Goal: Task Accomplishment & Management: Use online tool/utility

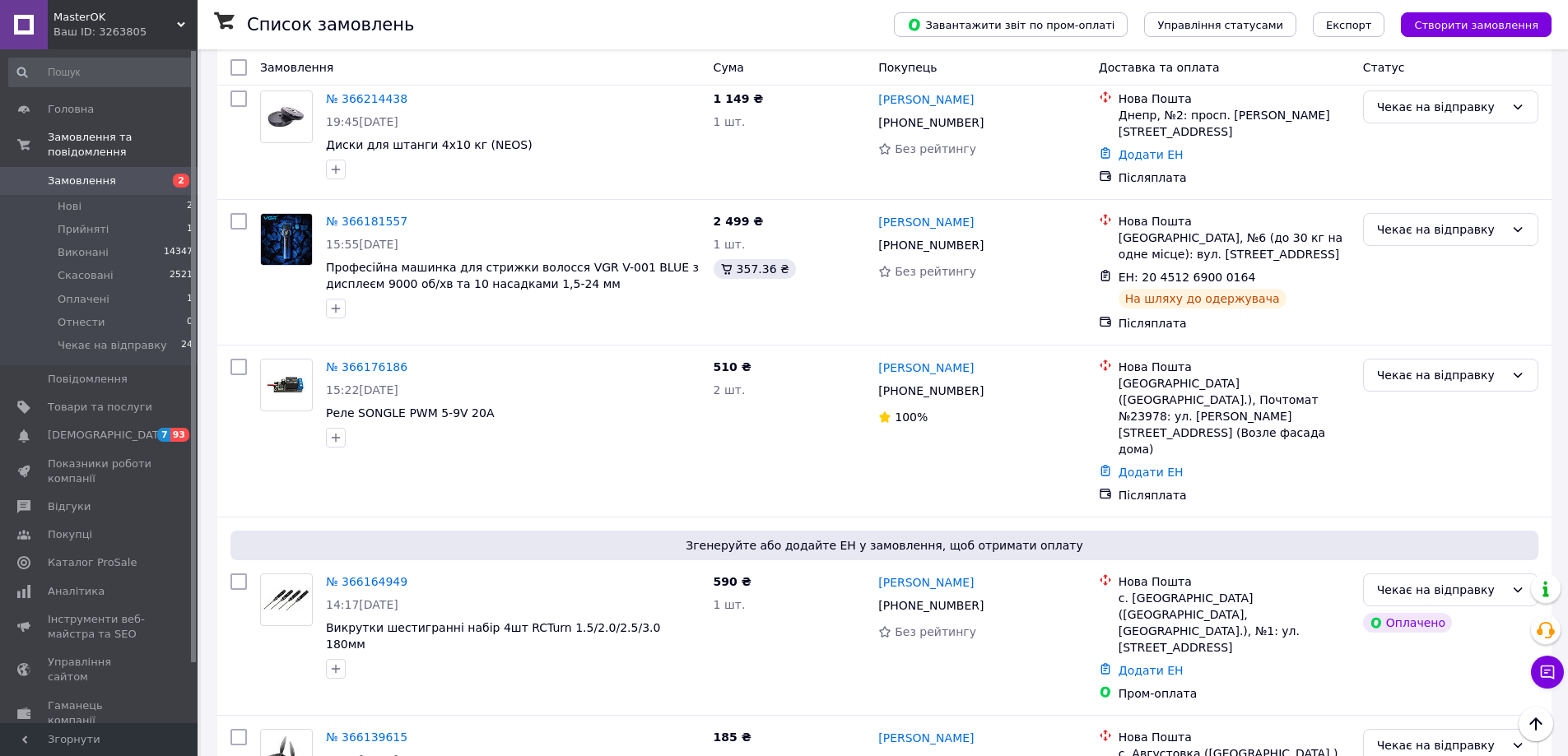
scroll to position [1480, 0]
click at [56, 174] on span "Замовлення" at bounding box center [81, 181] width 68 height 15
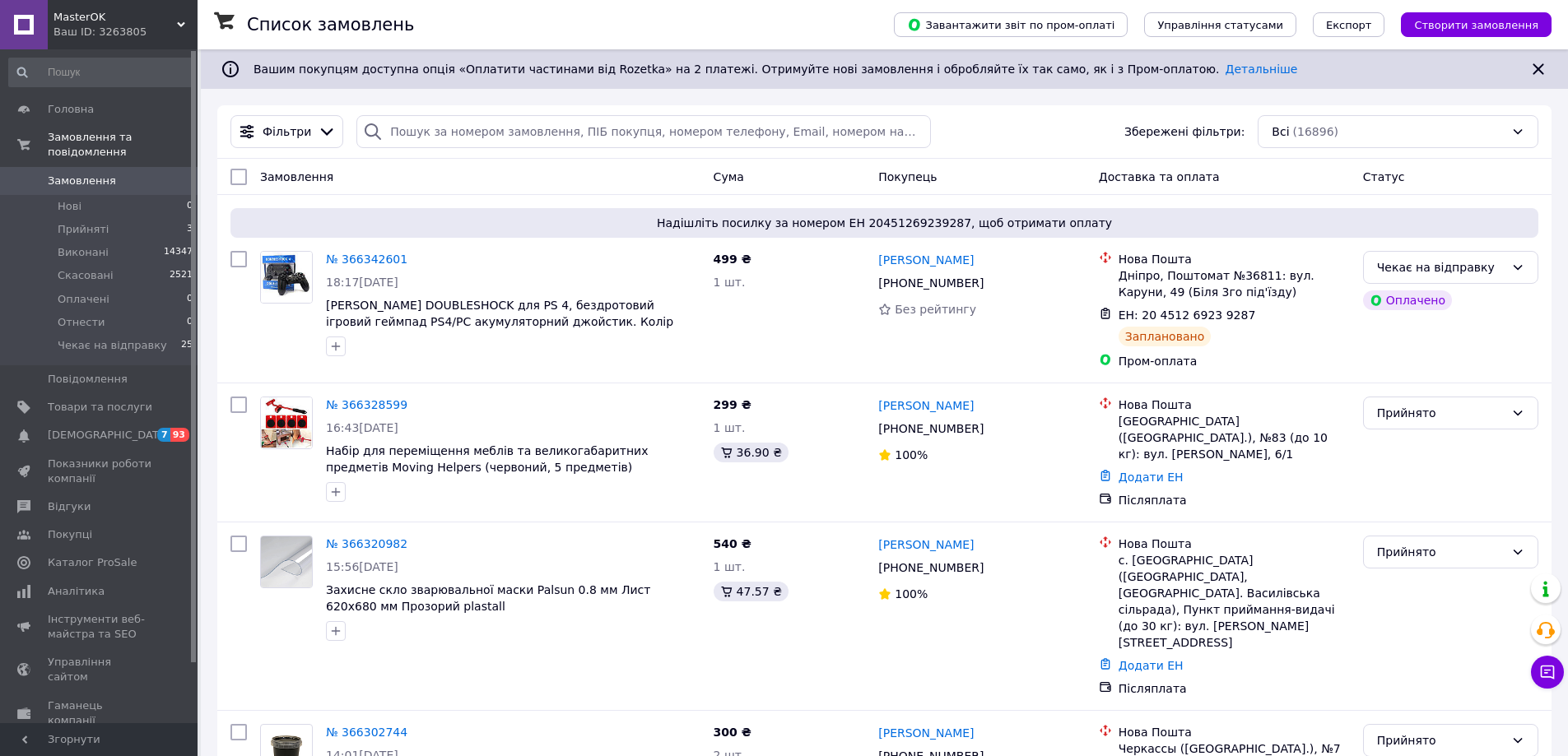
click at [82, 174] on span "Замовлення" at bounding box center [81, 181] width 68 height 15
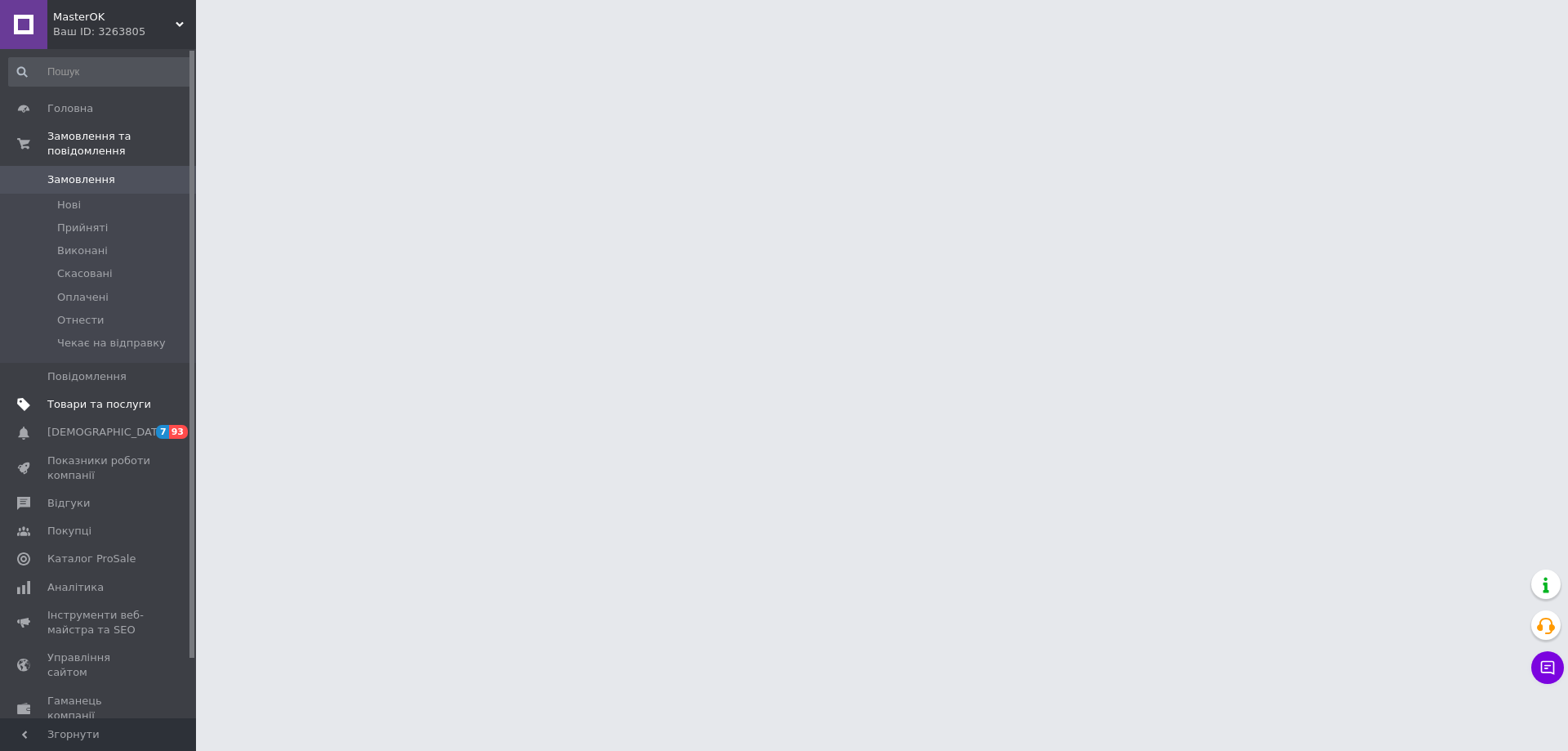
click at [102, 397] on span "Товари та послуги" at bounding box center [98, 404] width 103 height 15
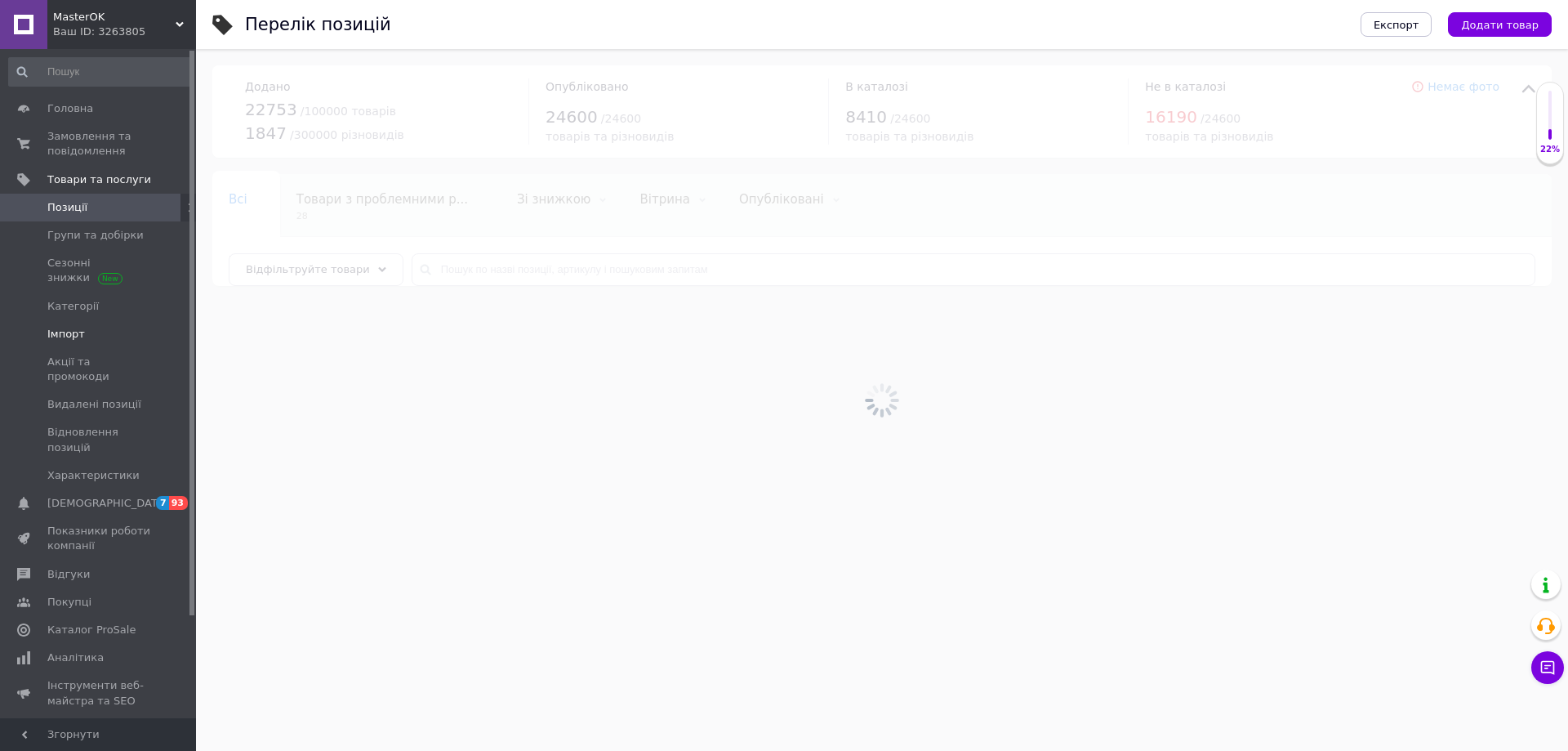
click at [74, 335] on span "Імпорт" at bounding box center [66, 334] width 38 height 15
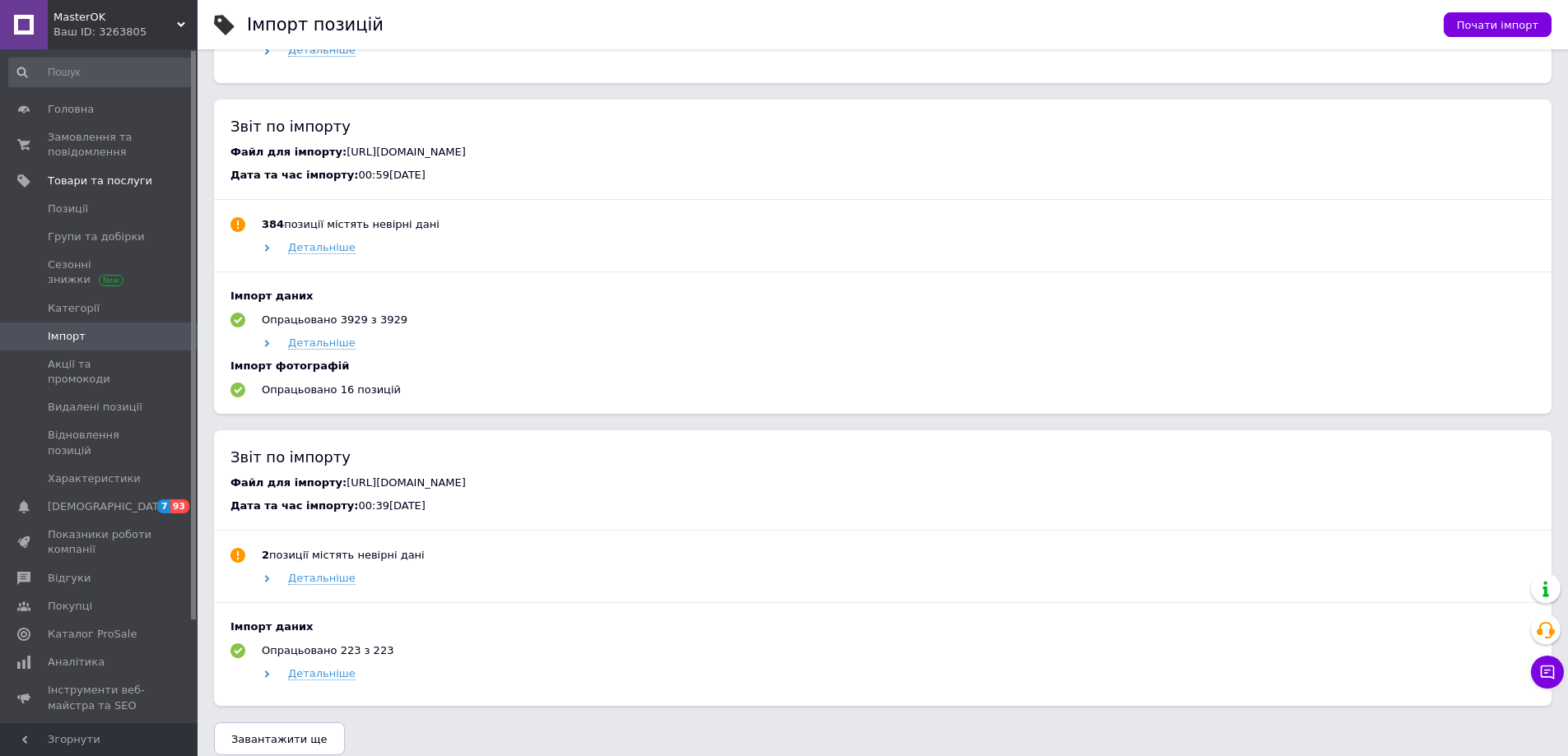
scroll to position [1169, 0]
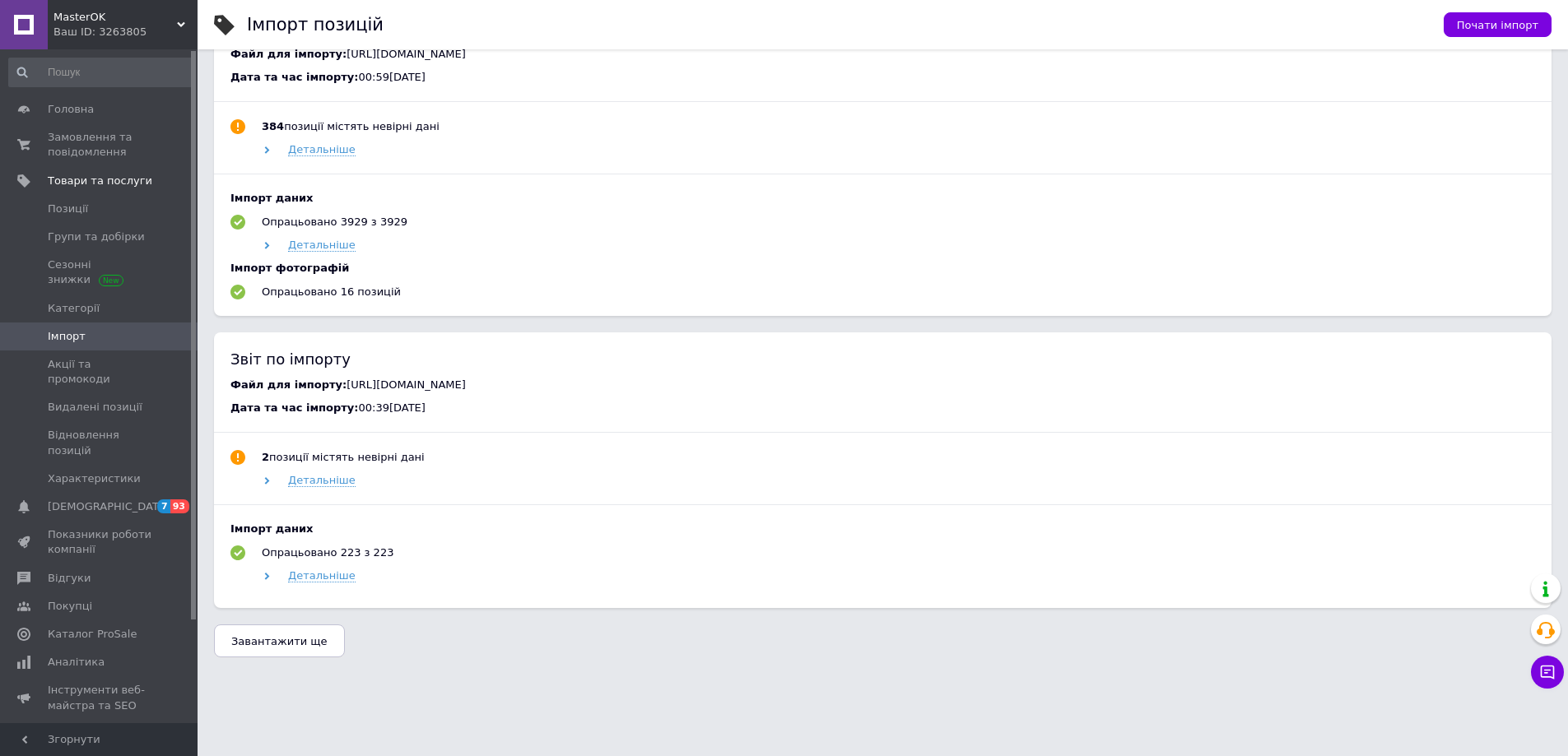
click at [290, 639] on span "Завантажити ще" at bounding box center [279, 641] width 96 height 12
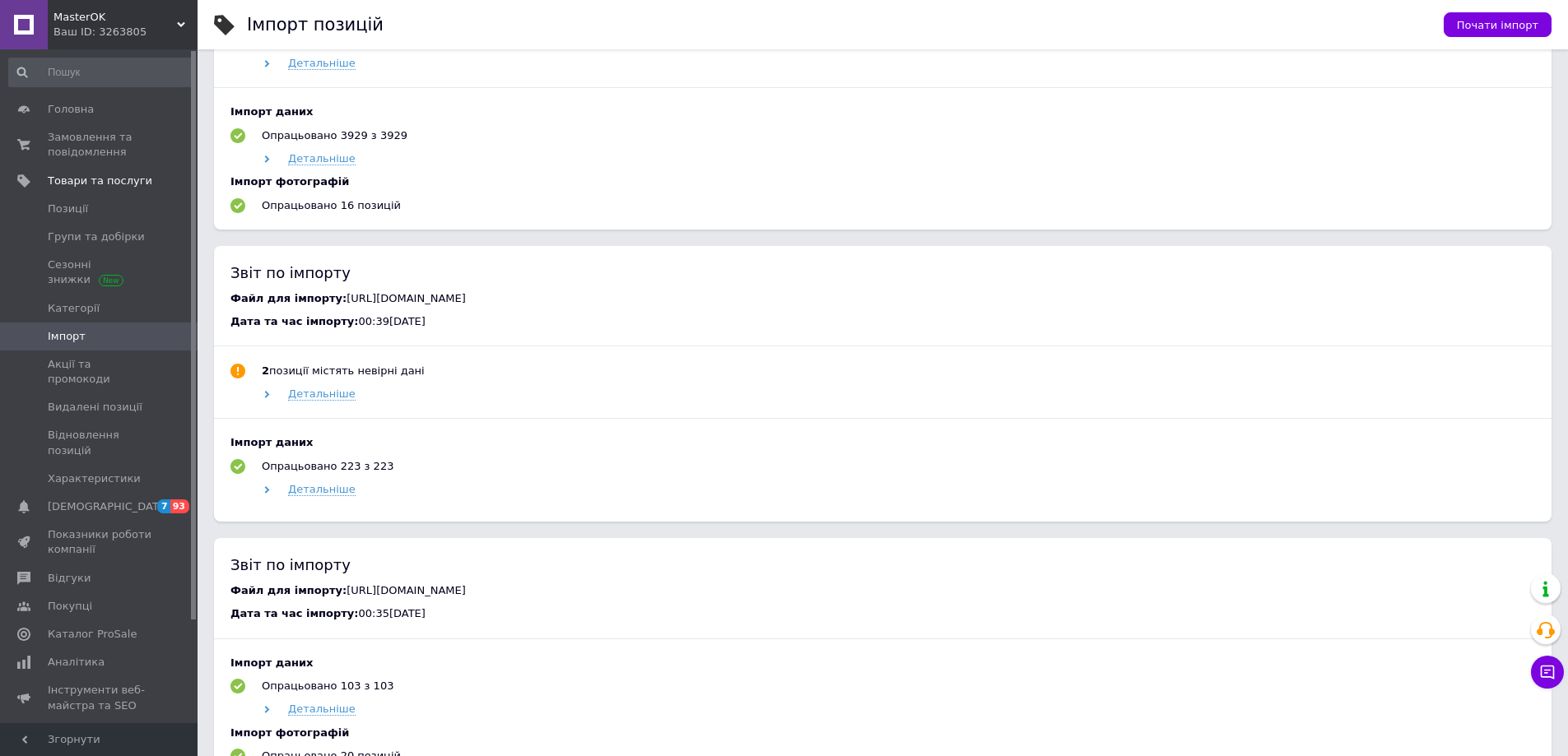
scroll to position [1285, 0]
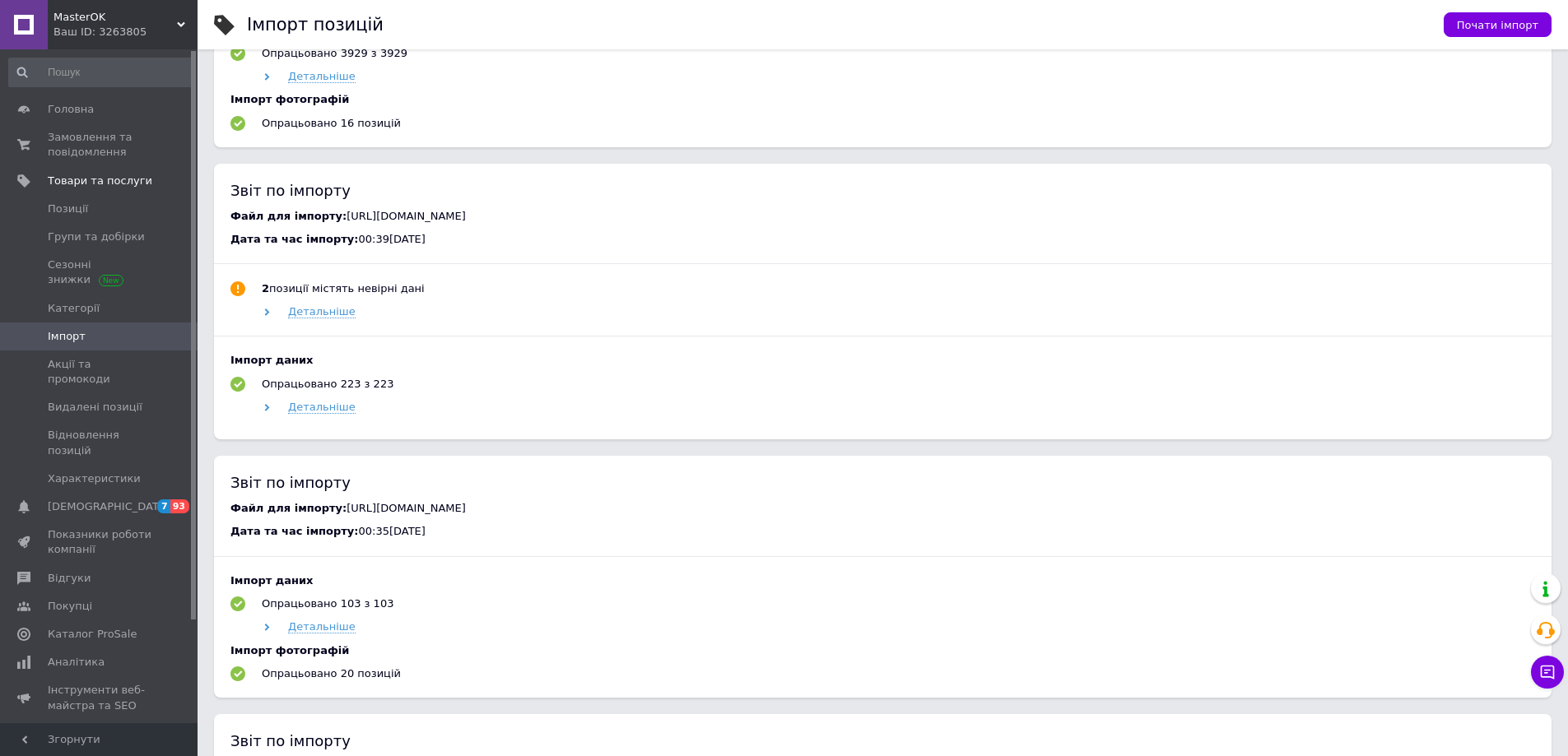
drag, startPoint x: 820, startPoint y: 597, endPoint x: 327, endPoint y: 566, distance: 494.0
click at [327, 516] on div "Файл для імпорту: https://bagsroom.com.ua/products_feed.xml?hash_tag=563bd97faf…" at bounding box center [882, 508] width 1304 height 15
copy span "https://bagsroom.com.ua/products_feed.xml?hash_tag=563bd97fafe7796a43338c2d4543…"
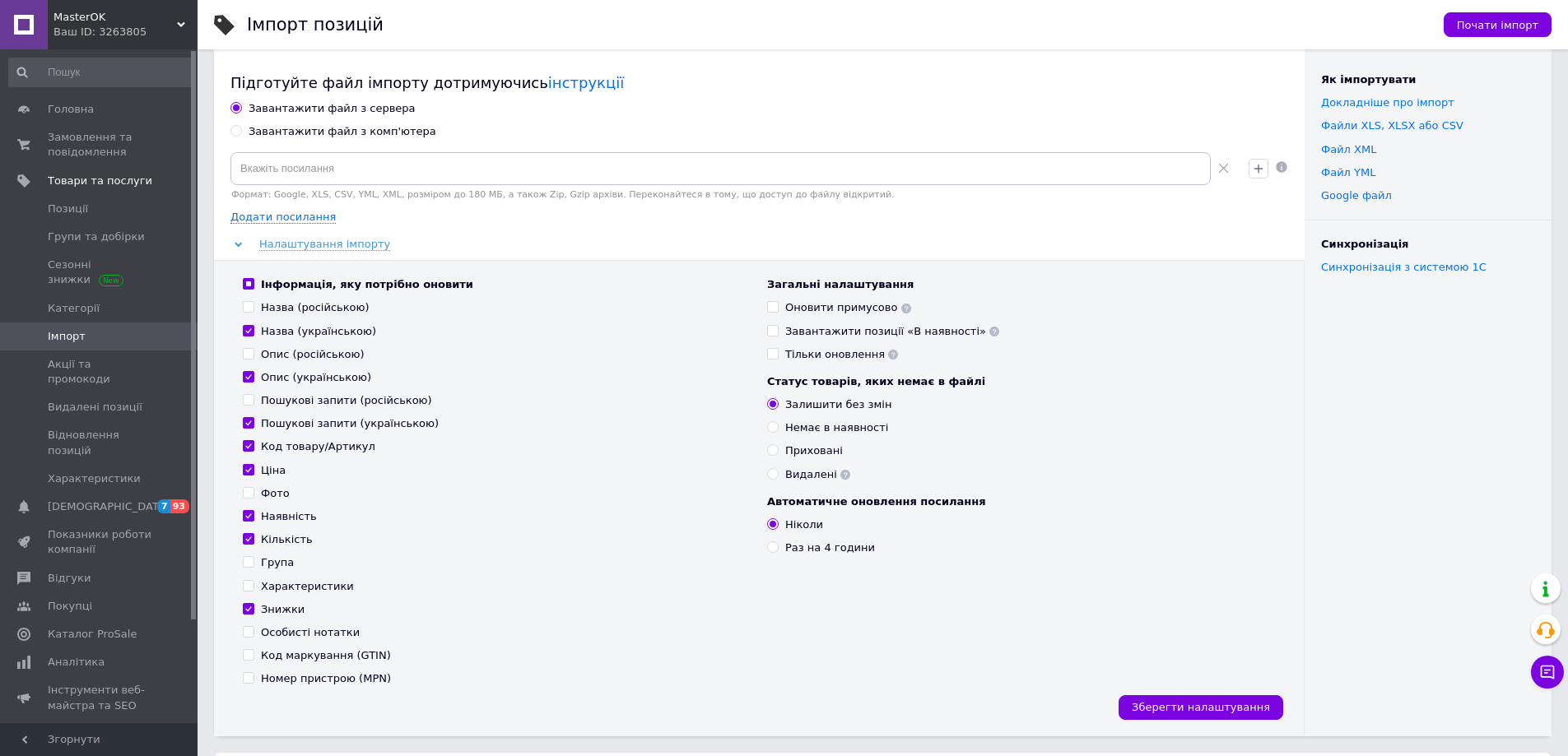
scroll to position [0, 0]
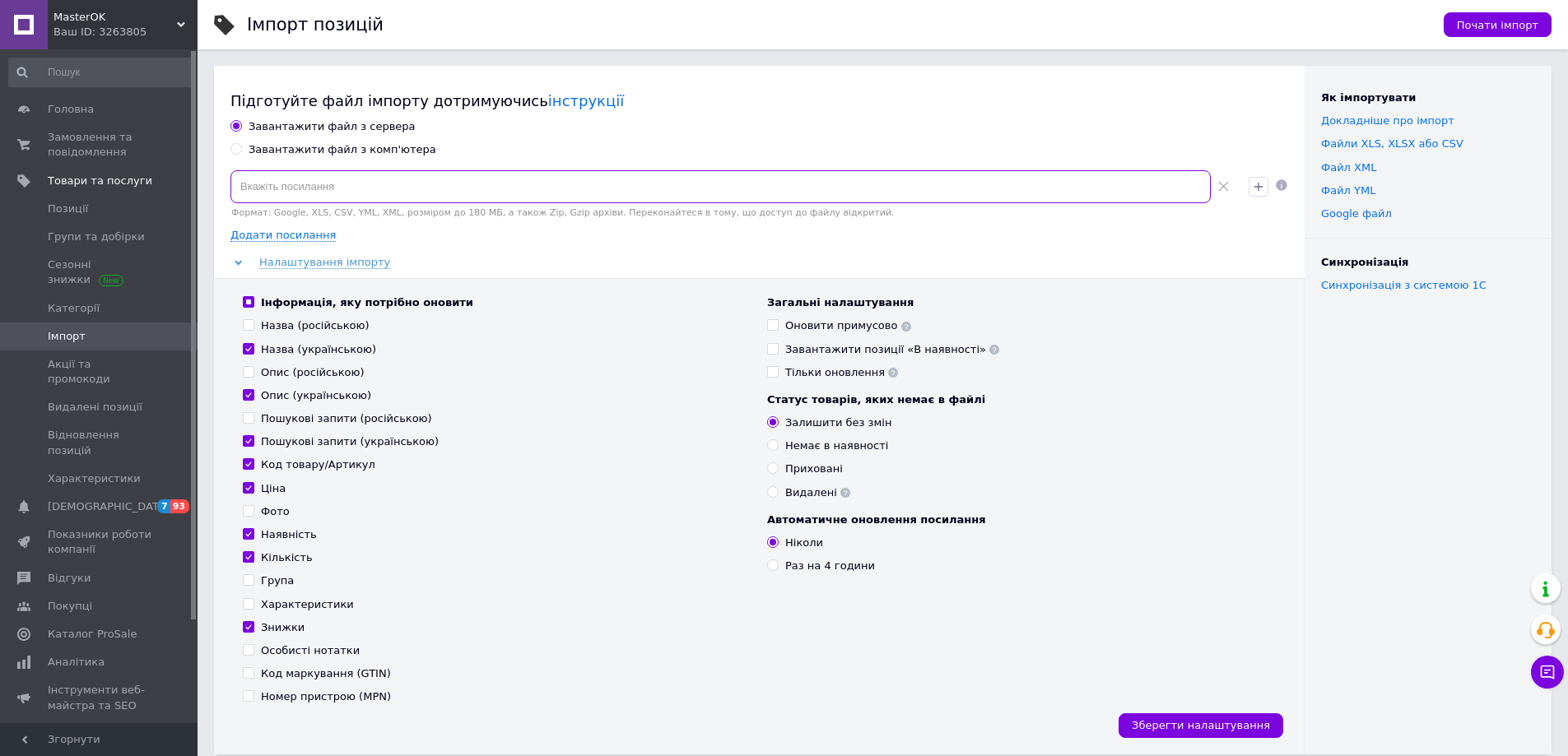
click at [592, 195] on input at bounding box center [720, 187] width 980 height 33
paste input "https://bagsroom.com.ua/products_feed.xml?hash_tag=563bd97fafe7796a43338c2d4543…"
type input "https://bagsroom.com.ua/products_feed.xml?hash_tag=563bd97fafe7796a43338c2d4543…"
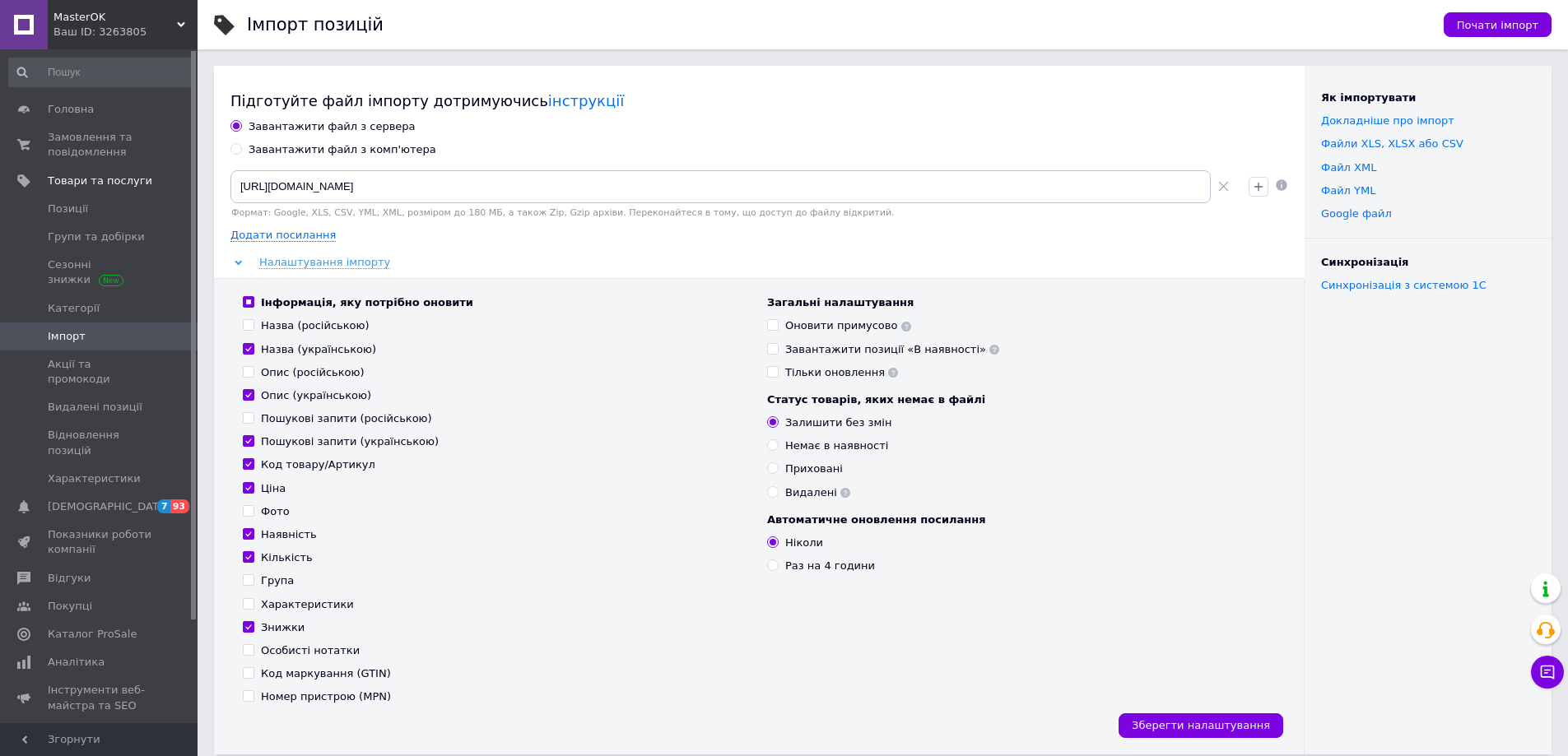
click at [819, 320] on div "Оновити примусово" at bounding box center [848, 325] width 126 height 15
click at [778, 320] on input "Оновити примусово" at bounding box center [772, 325] width 10 height 10
checkbox input "true"
click at [1503, 22] on span "Почати імпорт" at bounding box center [1497, 25] width 82 height 12
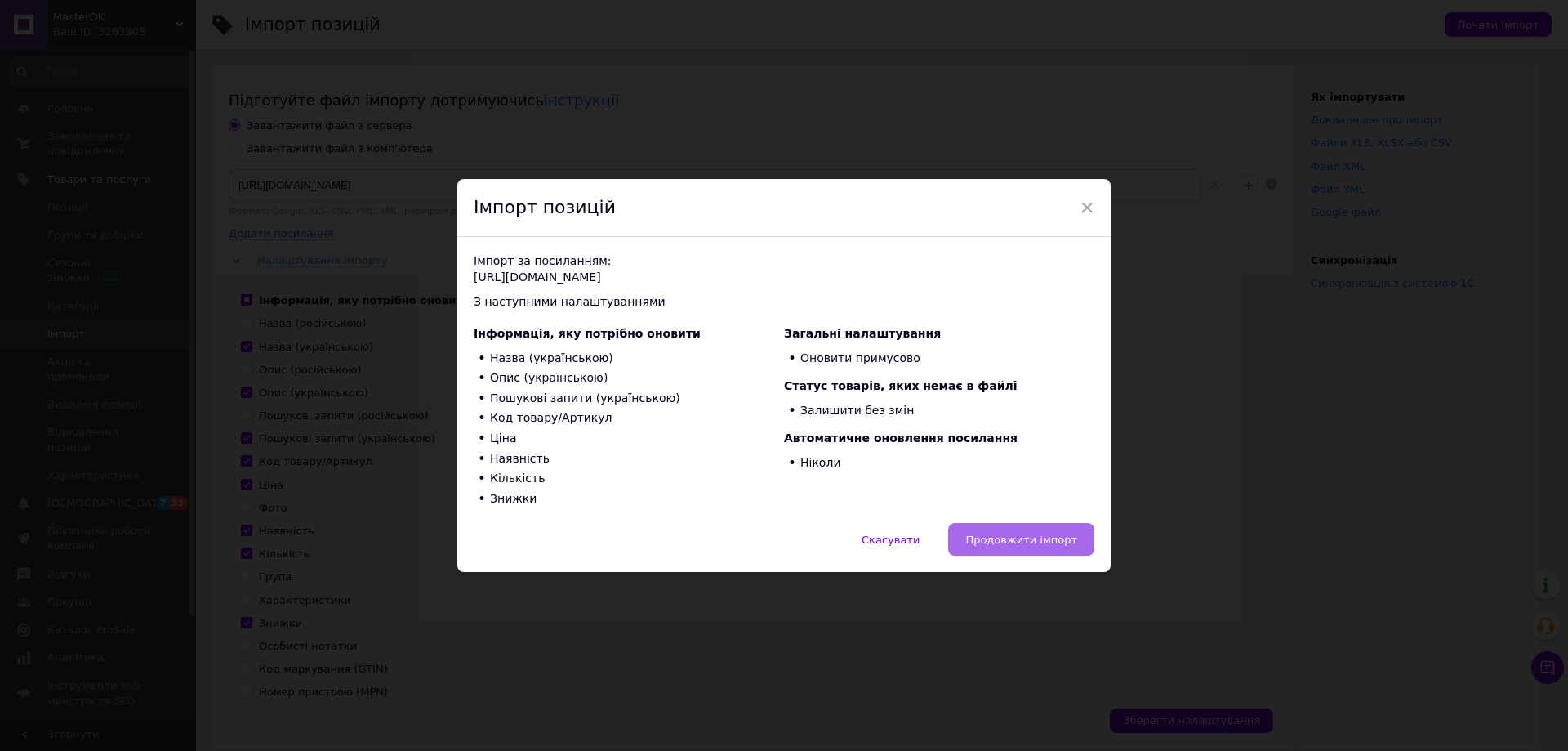
click at [1008, 540] on span "Продовжити імпорт" at bounding box center [1021, 540] width 112 height 12
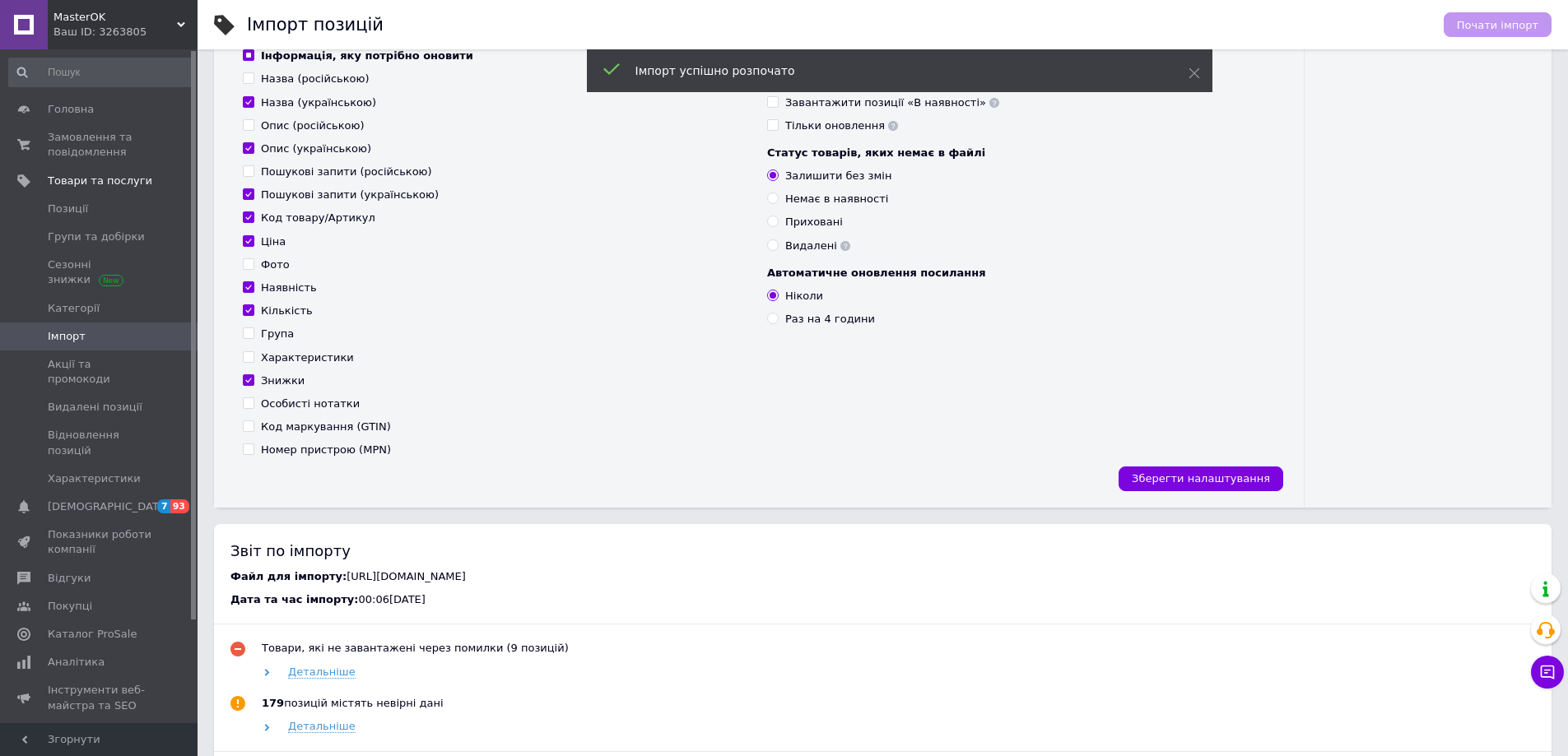
scroll to position [493, 0]
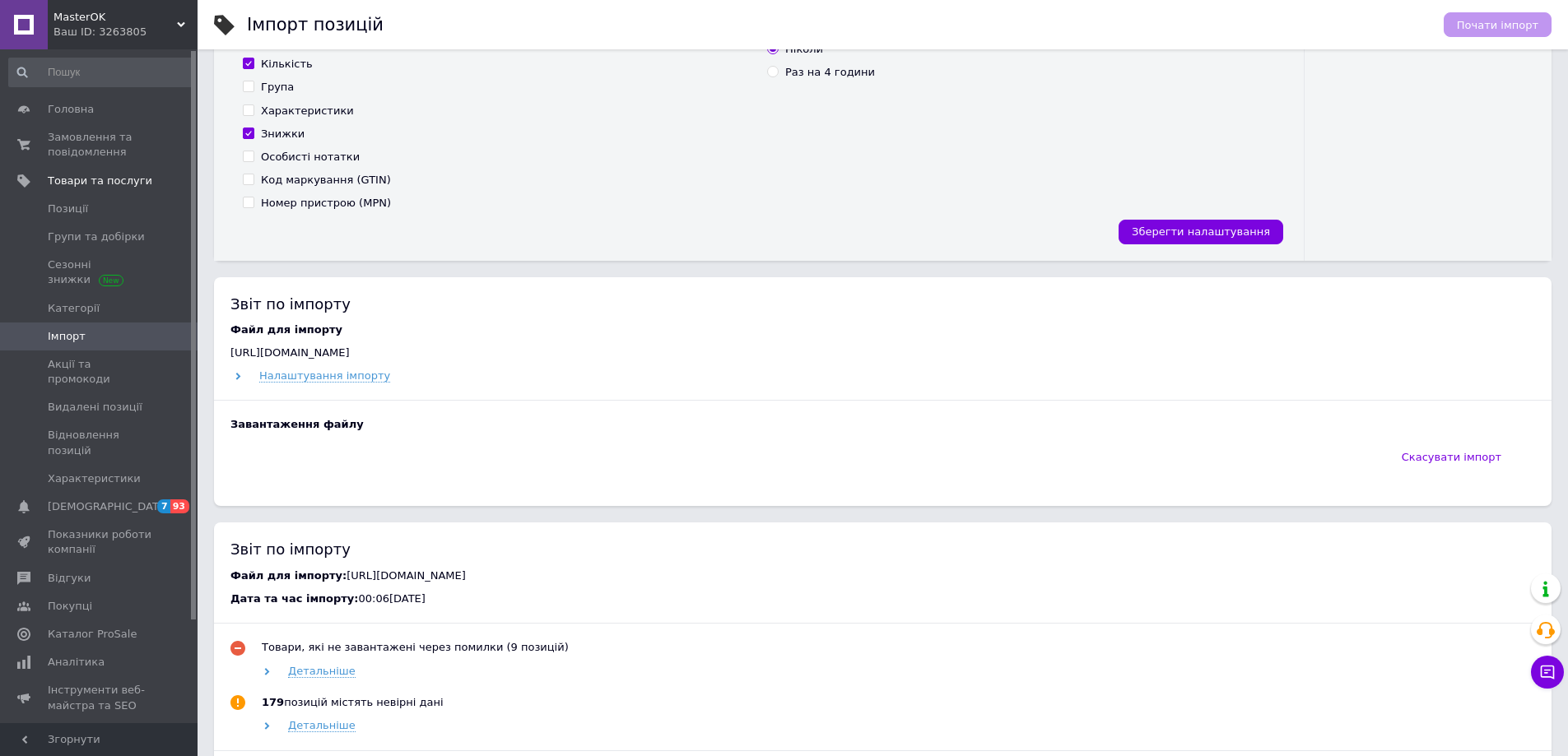
click at [83, 14] on span "MasterOK" at bounding box center [115, 16] width 123 height 15
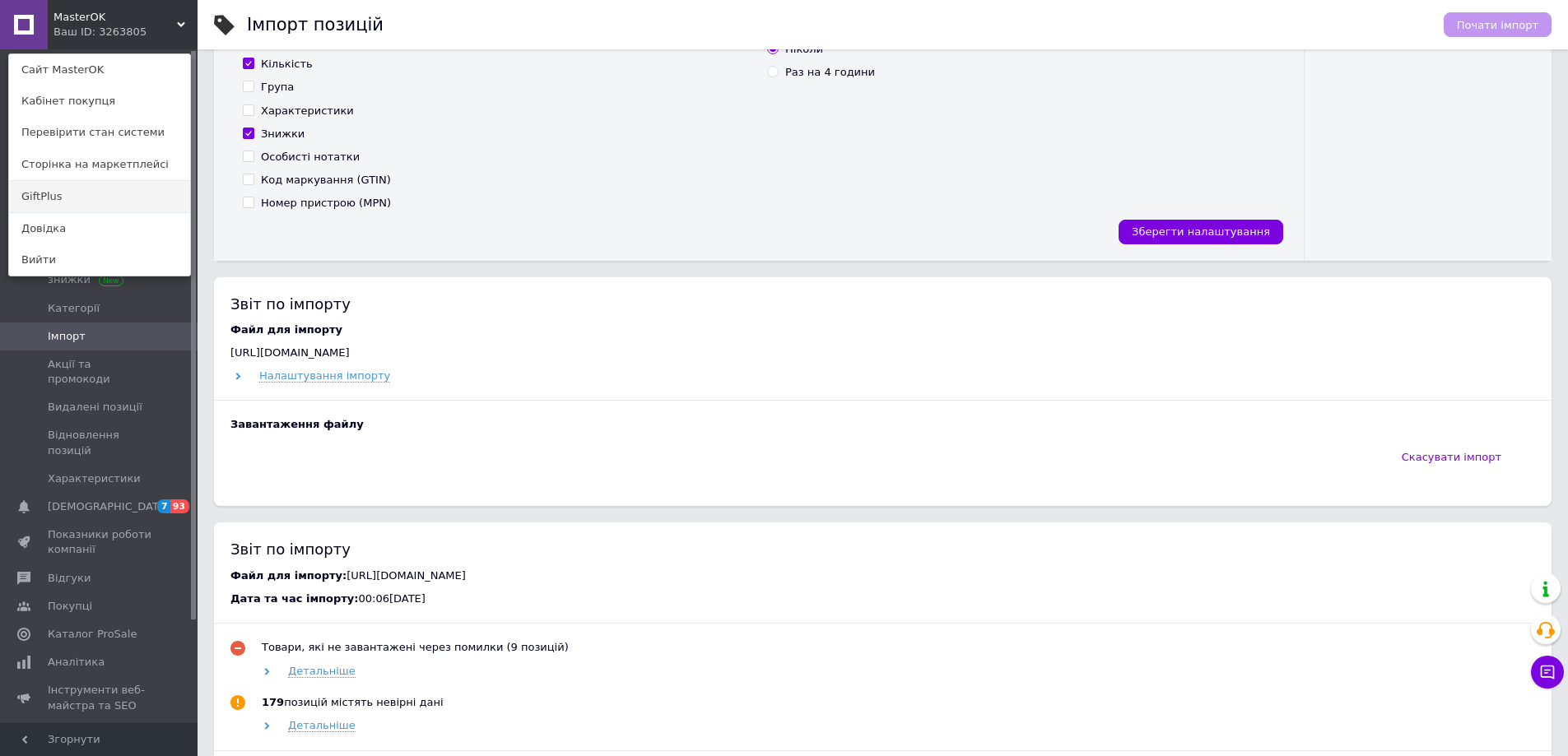
click at [45, 195] on link "GiftPlus" at bounding box center [100, 196] width 181 height 31
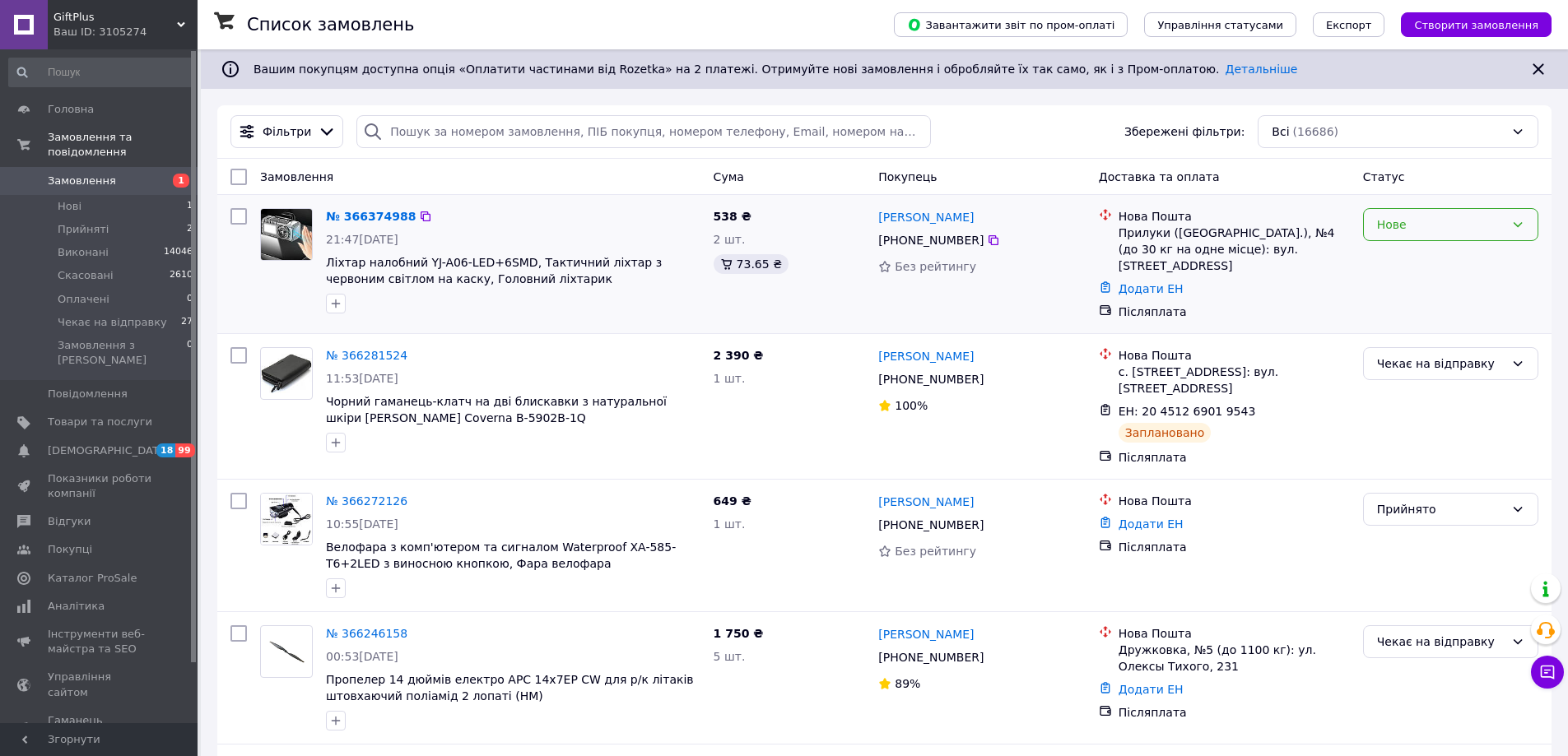
click at [1417, 222] on div "Нове" at bounding box center [1440, 224] width 128 height 18
click at [1398, 263] on li "Прийнято" at bounding box center [1451, 261] width 174 height 29
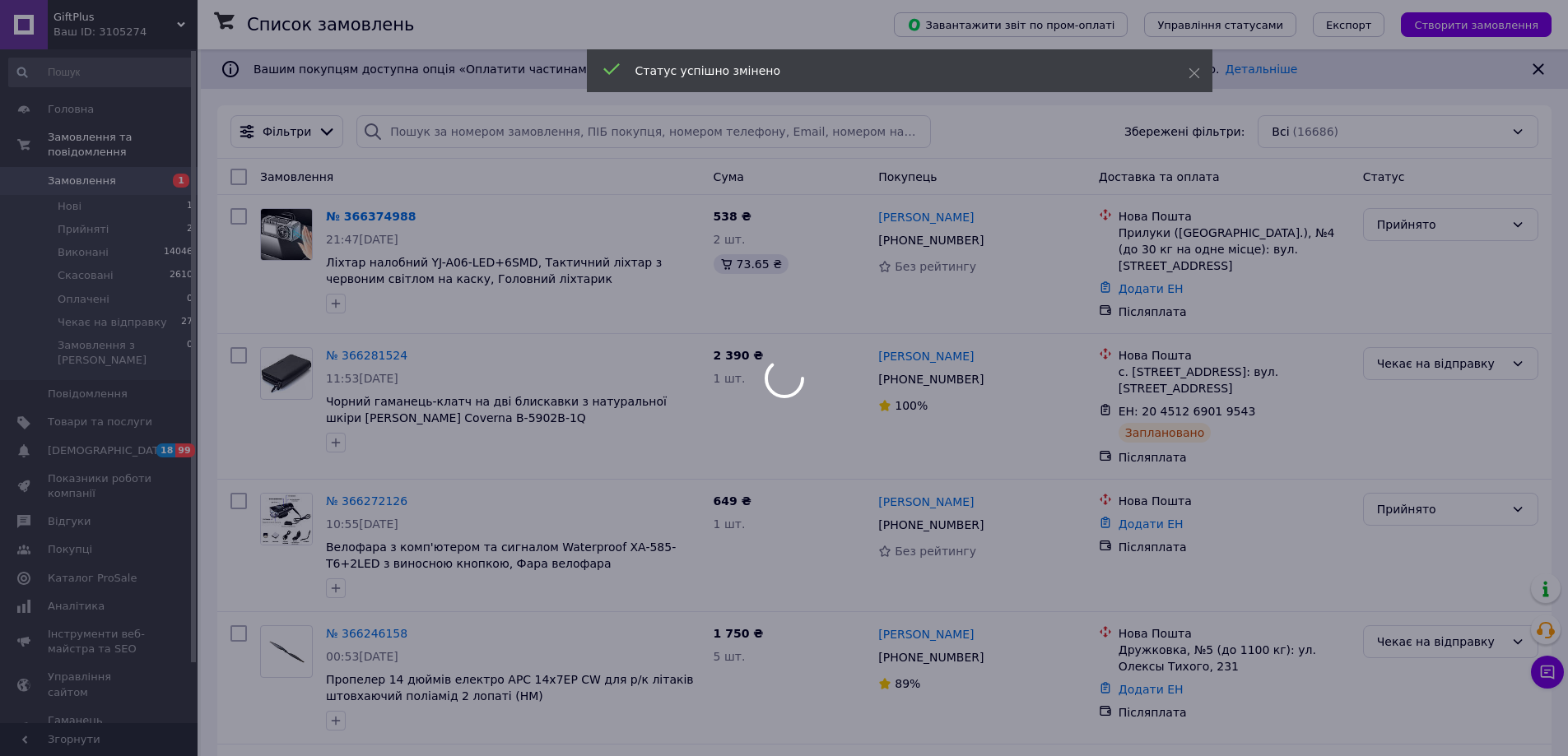
click at [61, 393] on div at bounding box center [784, 378] width 1568 height 756
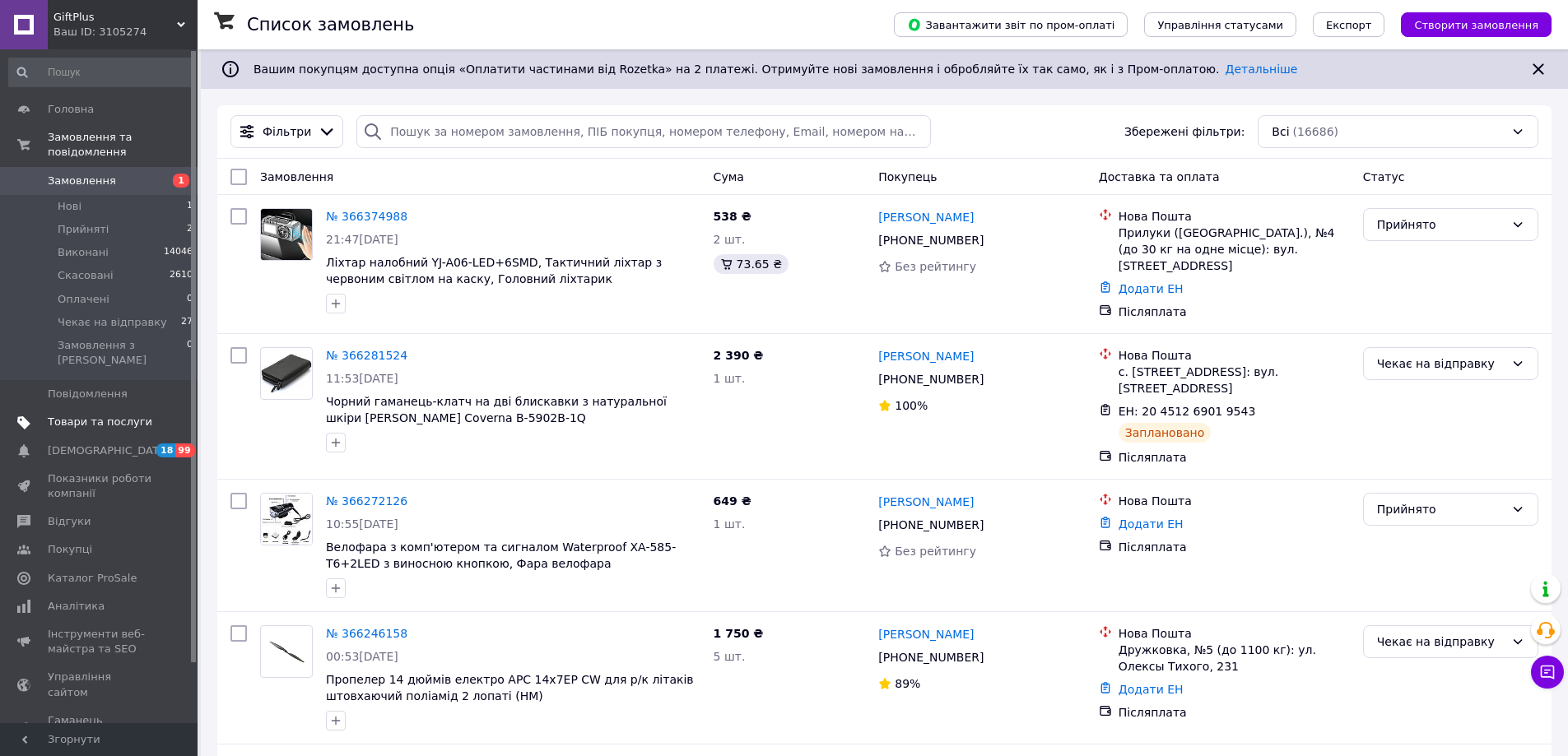
click at [116, 414] on span "Товари та послуги" at bounding box center [99, 421] width 104 height 15
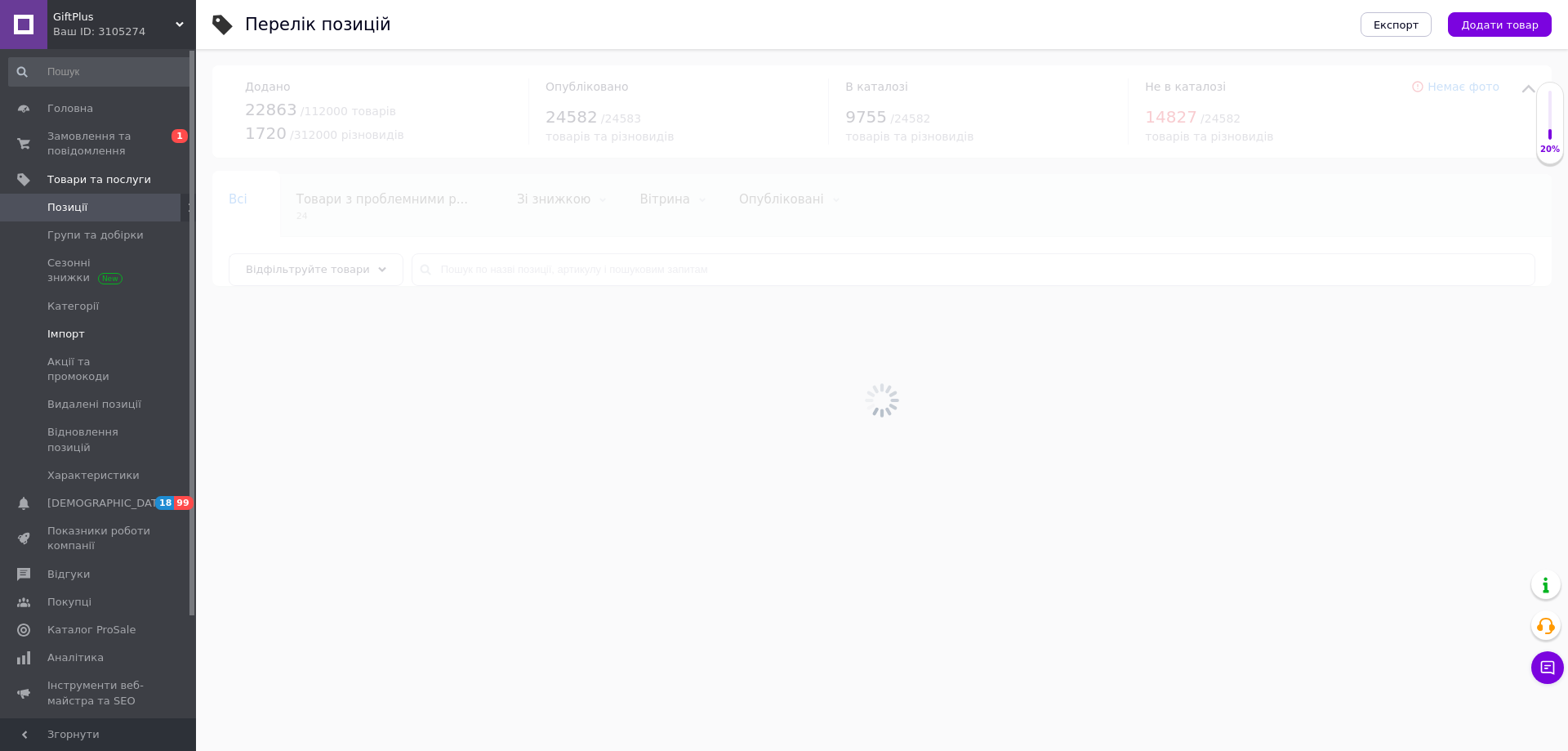
click at [59, 334] on span "Імпорт" at bounding box center [66, 334] width 38 height 15
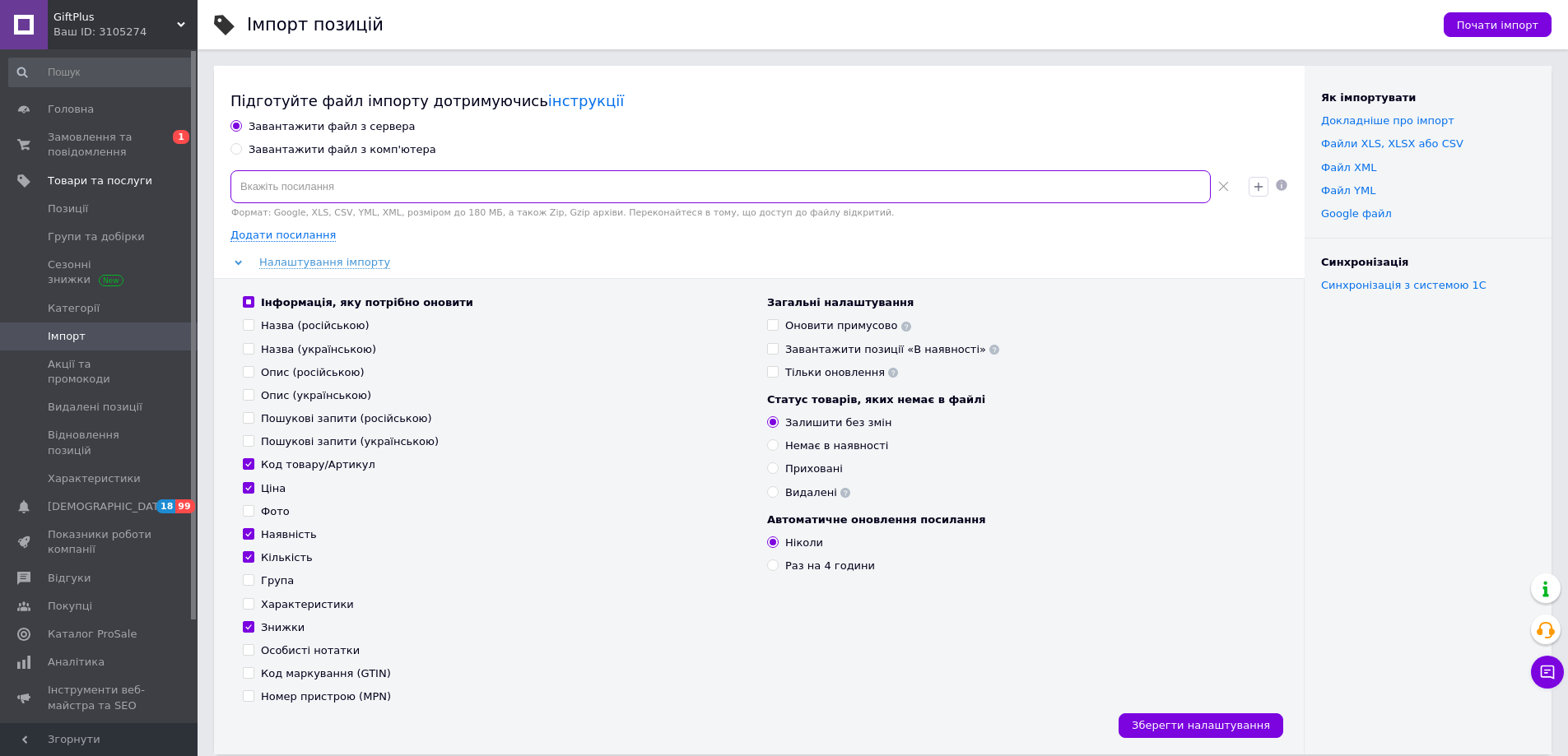
click at [684, 182] on input at bounding box center [720, 187] width 980 height 33
paste input "[URL][DOMAIN_NAME]"
type input "[URL][DOMAIN_NAME]"
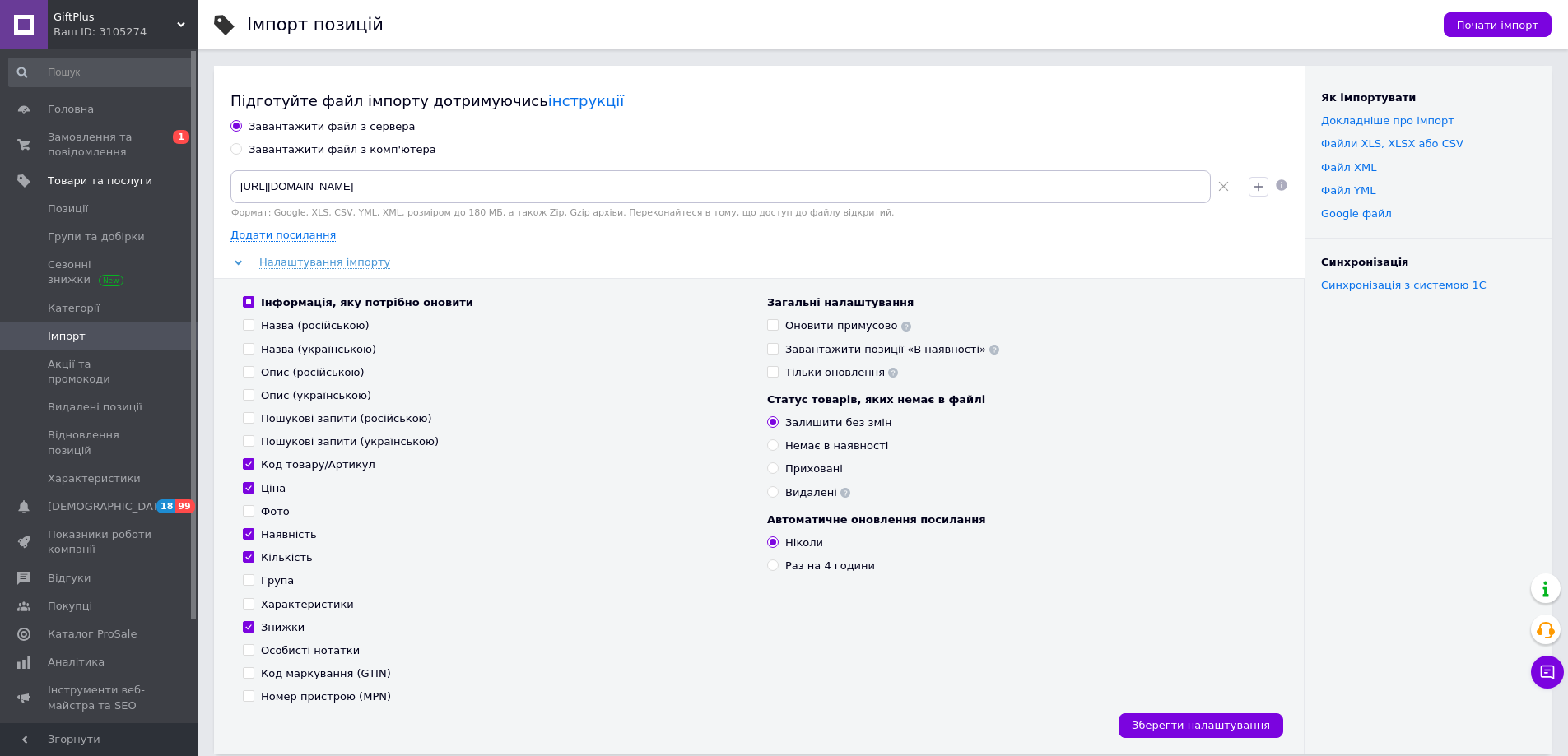
click at [826, 323] on div "Оновити примусово" at bounding box center [848, 325] width 126 height 15
click at [778, 323] on input "Оновити примусово" at bounding box center [772, 325] width 10 height 10
checkbox input "true"
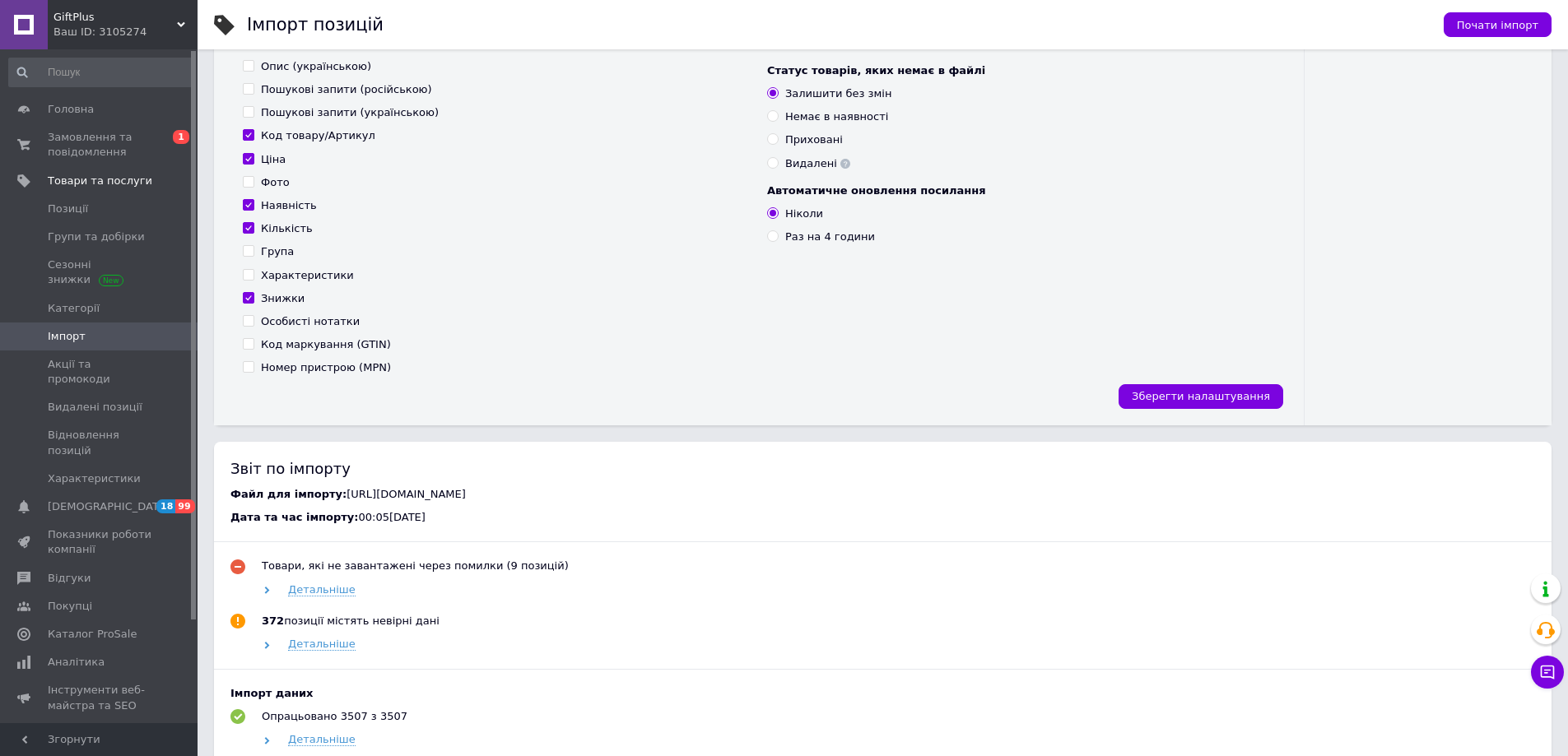
scroll to position [164, 0]
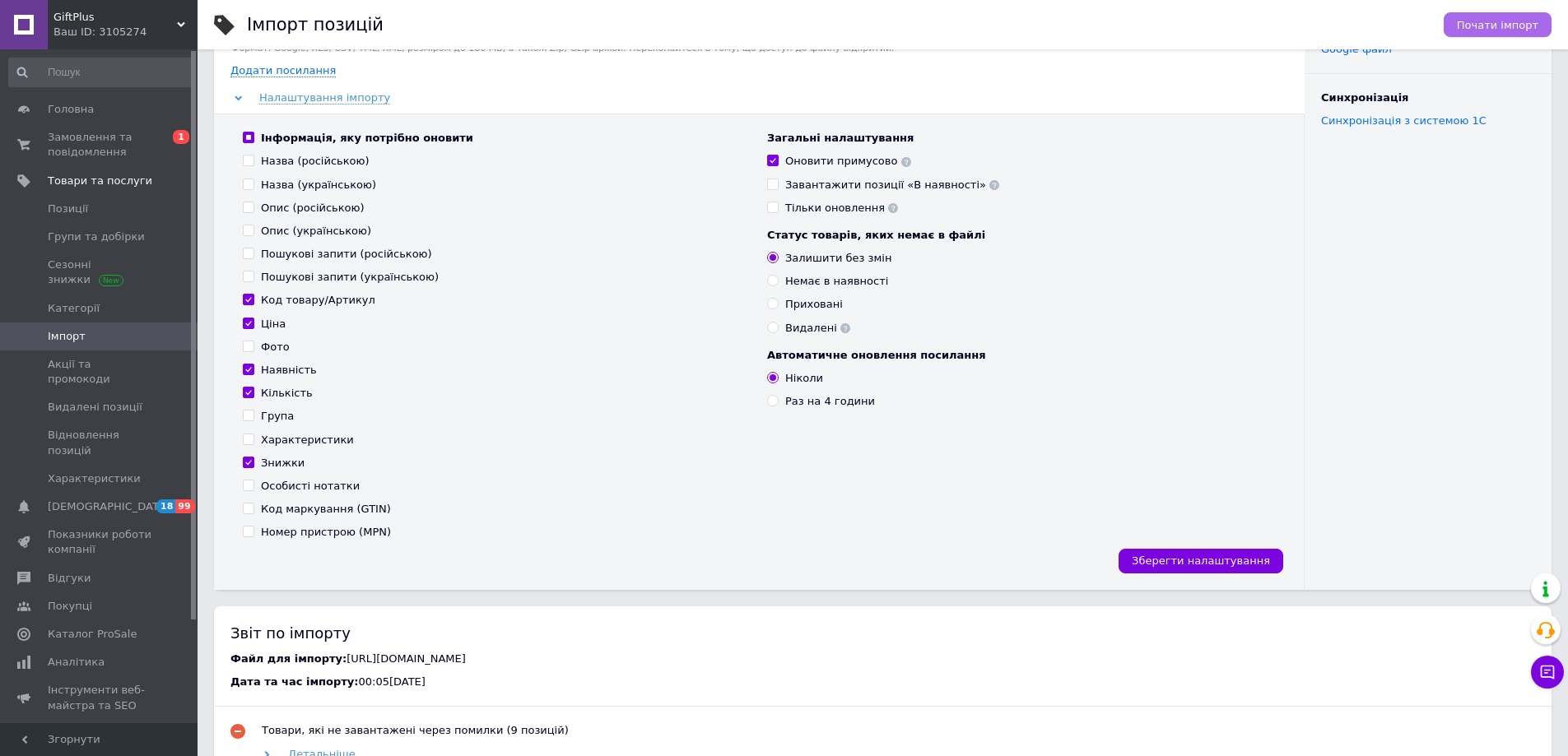
click at [1485, 22] on span "Почати імпорт" at bounding box center [1497, 25] width 82 height 12
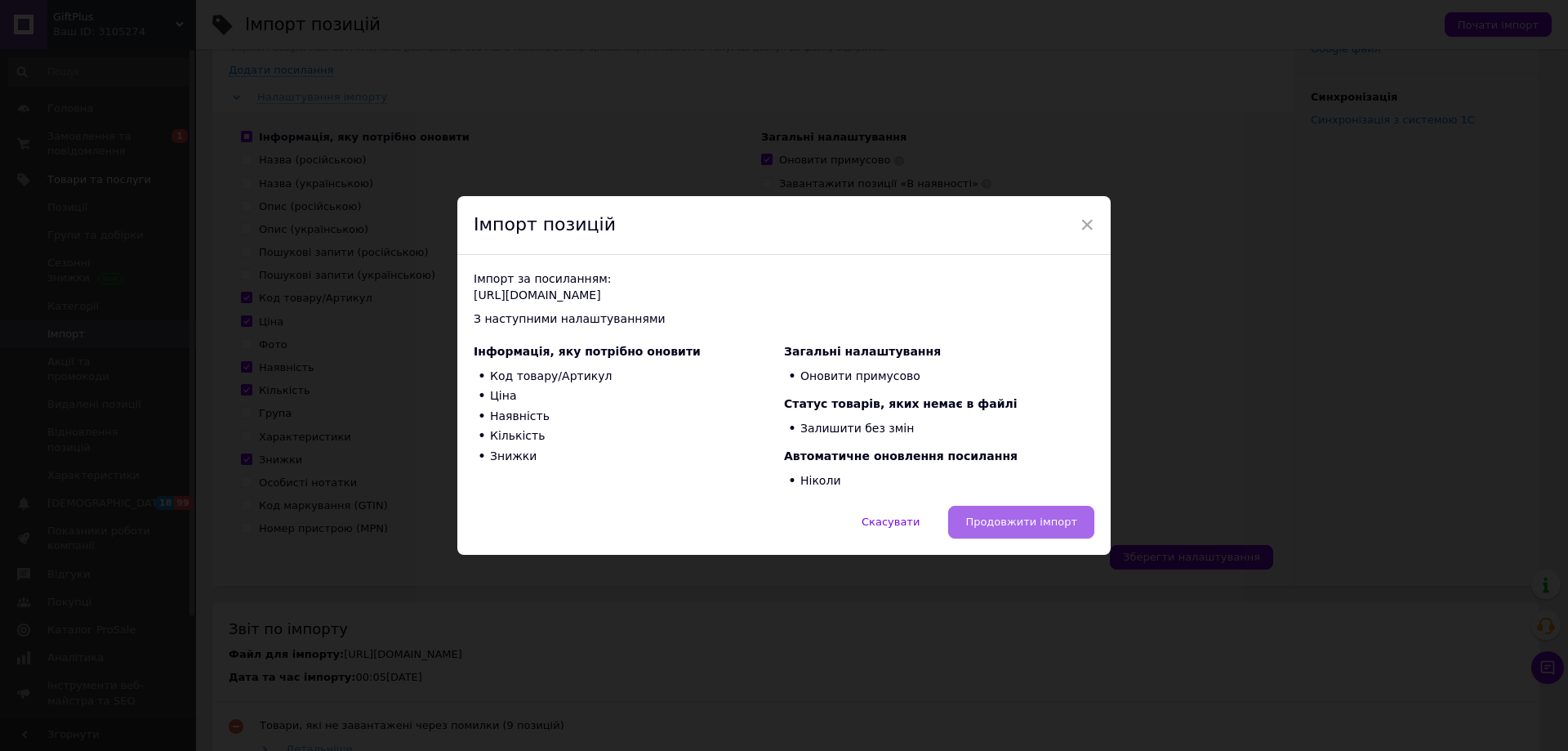
click at [994, 521] on span "Продовжити імпорт" at bounding box center [1021, 522] width 112 height 12
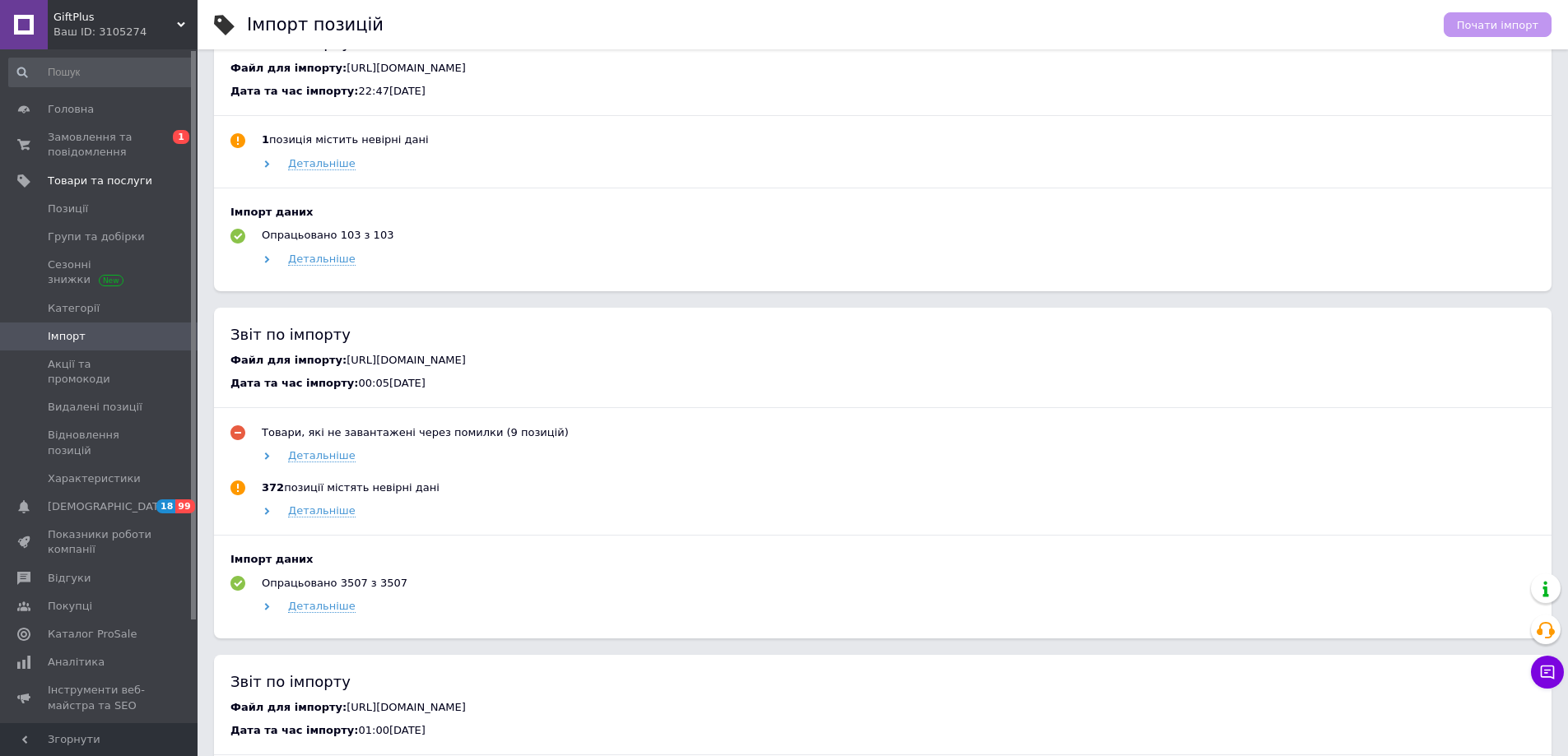
scroll to position [1072, 0]
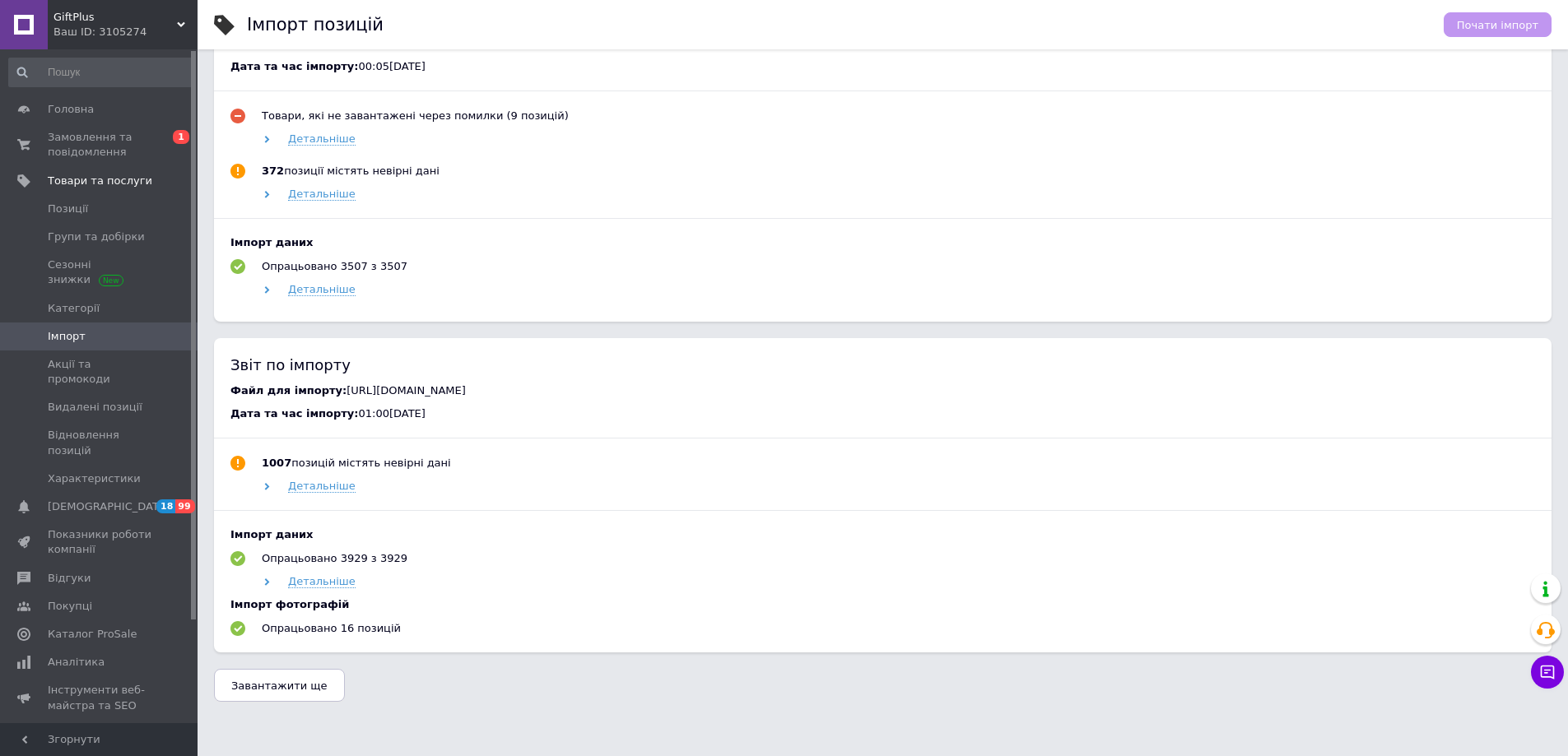
click at [269, 691] on span "Завантажити ще" at bounding box center [279, 685] width 96 height 12
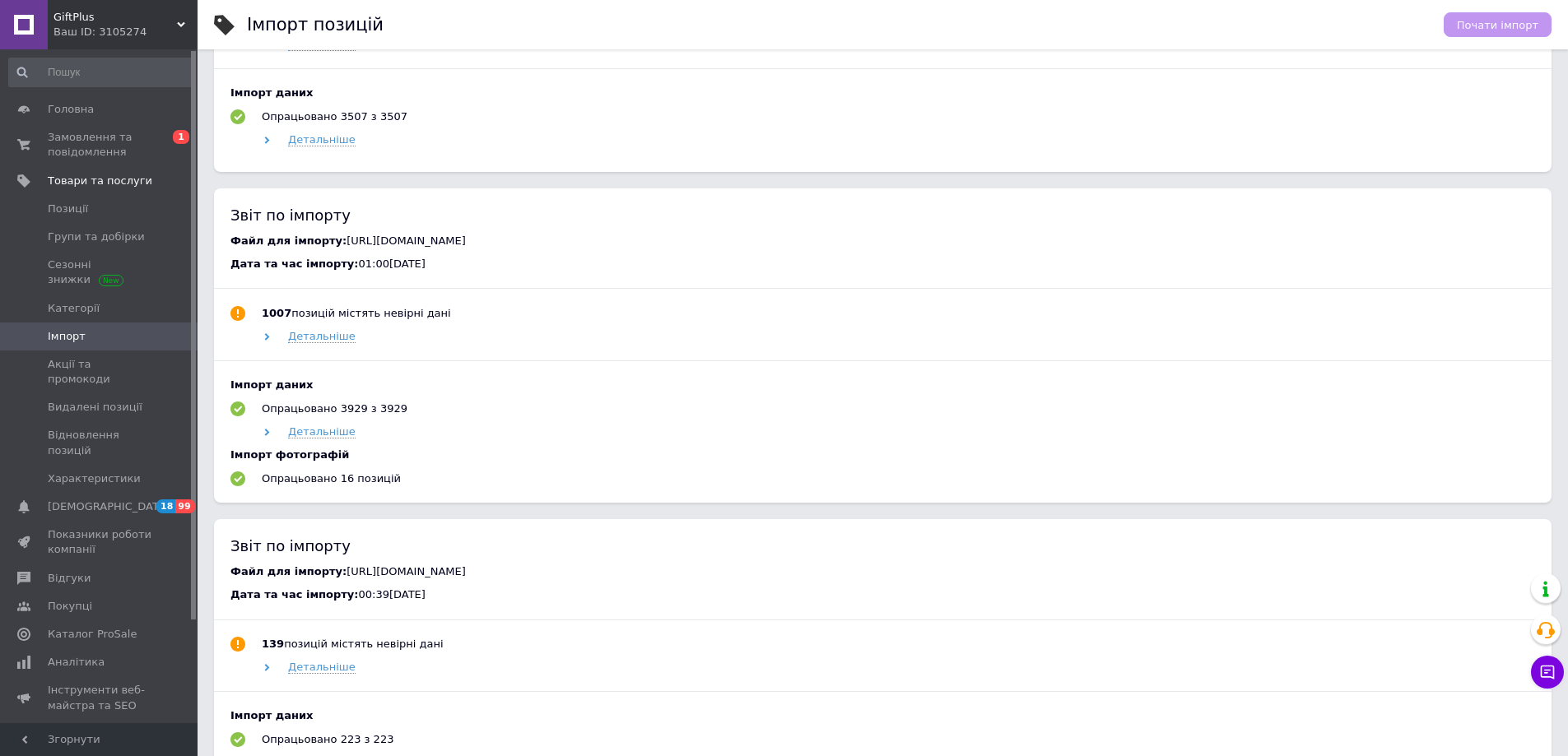
scroll to position [1483, 0]
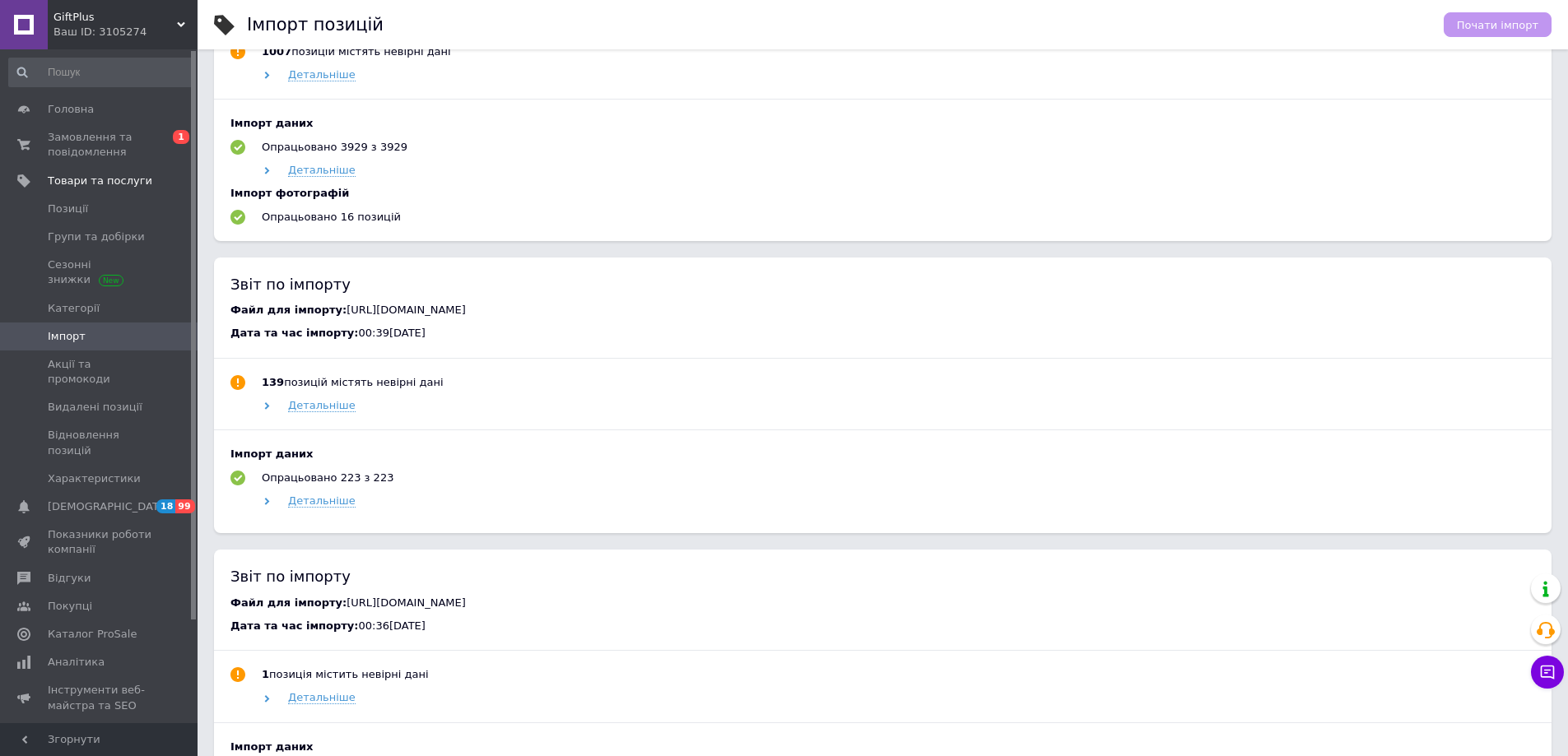
drag, startPoint x: 473, startPoint y: 393, endPoint x: 331, endPoint y: 351, distance: 148.1
click at [331, 318] on div "Файл для імпорту: https://bagsroom.com.ua/products_feed.xml?hash_tag=563bd97faf…" at bounding box center [882, 310] width 1304 height 15
copy span "[URL][DOMAIN_NAME]"
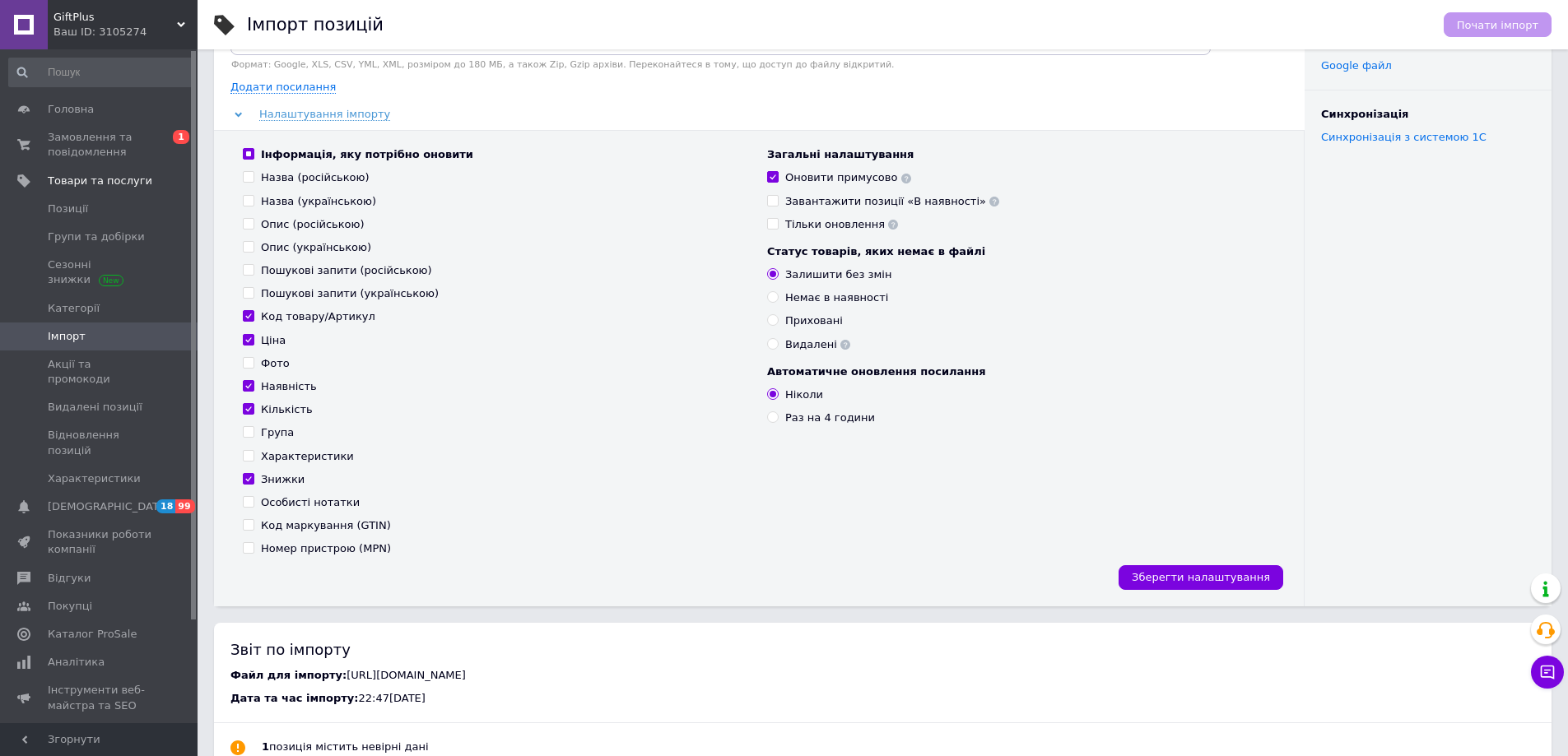
scroll to position [0, 0]
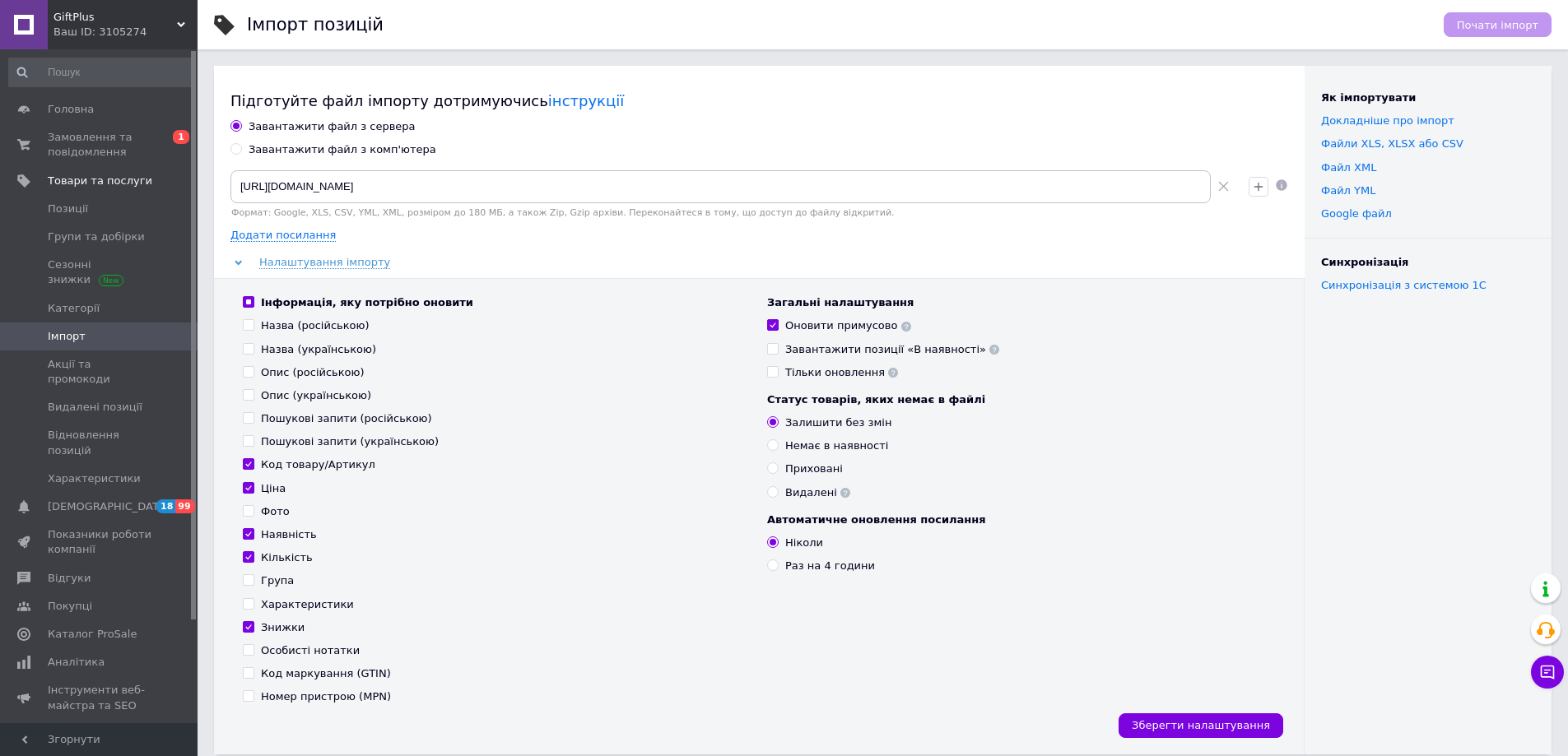
click at [1222, 188] on icon at bounding box center [1223, 186] width 10 height 10
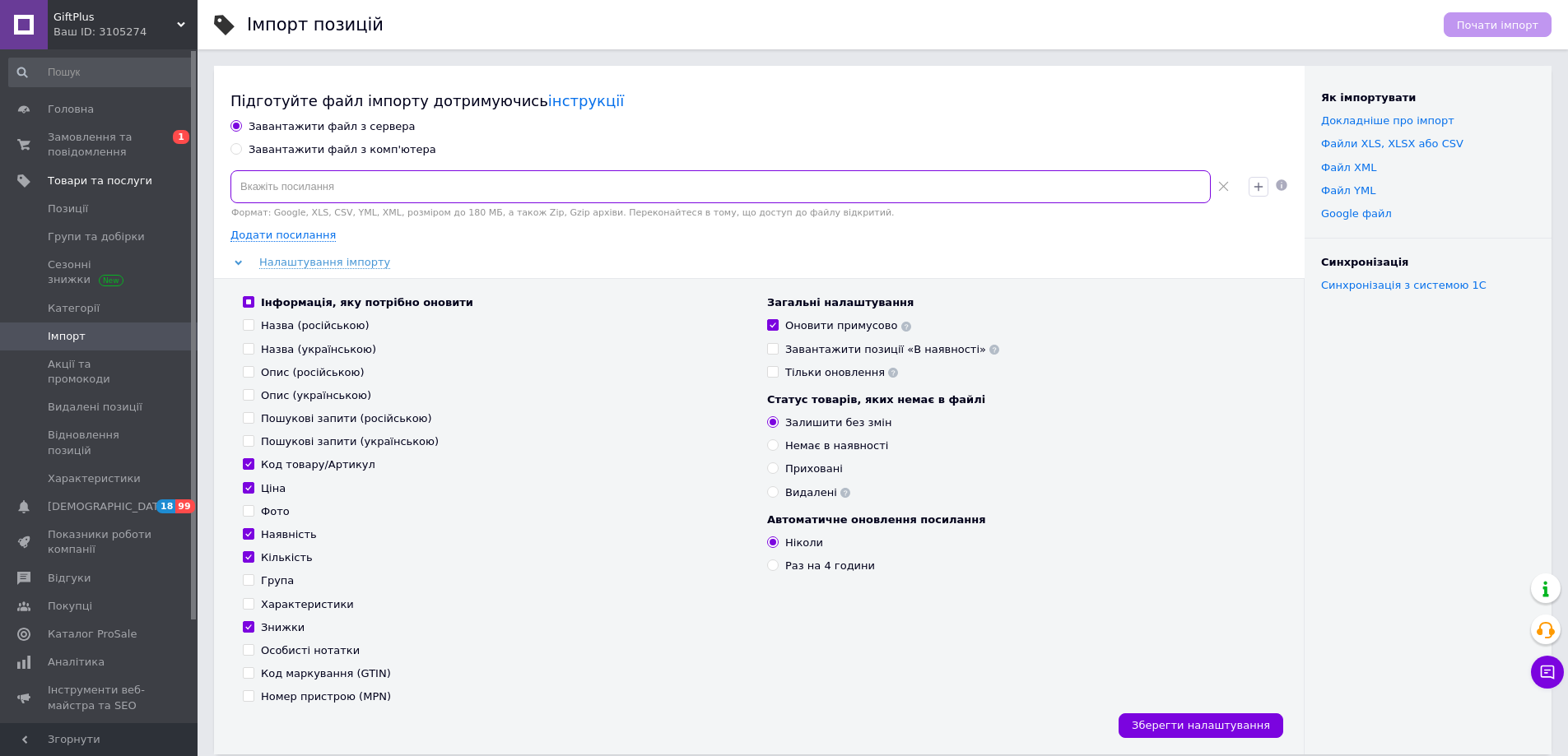
click at [1043, 188] on input at bounding box center [720, 187] width 980 height 33
paste input "[URL][DOMAIN_NAME]"
type input "[URL][DOMAIN_NAME]"
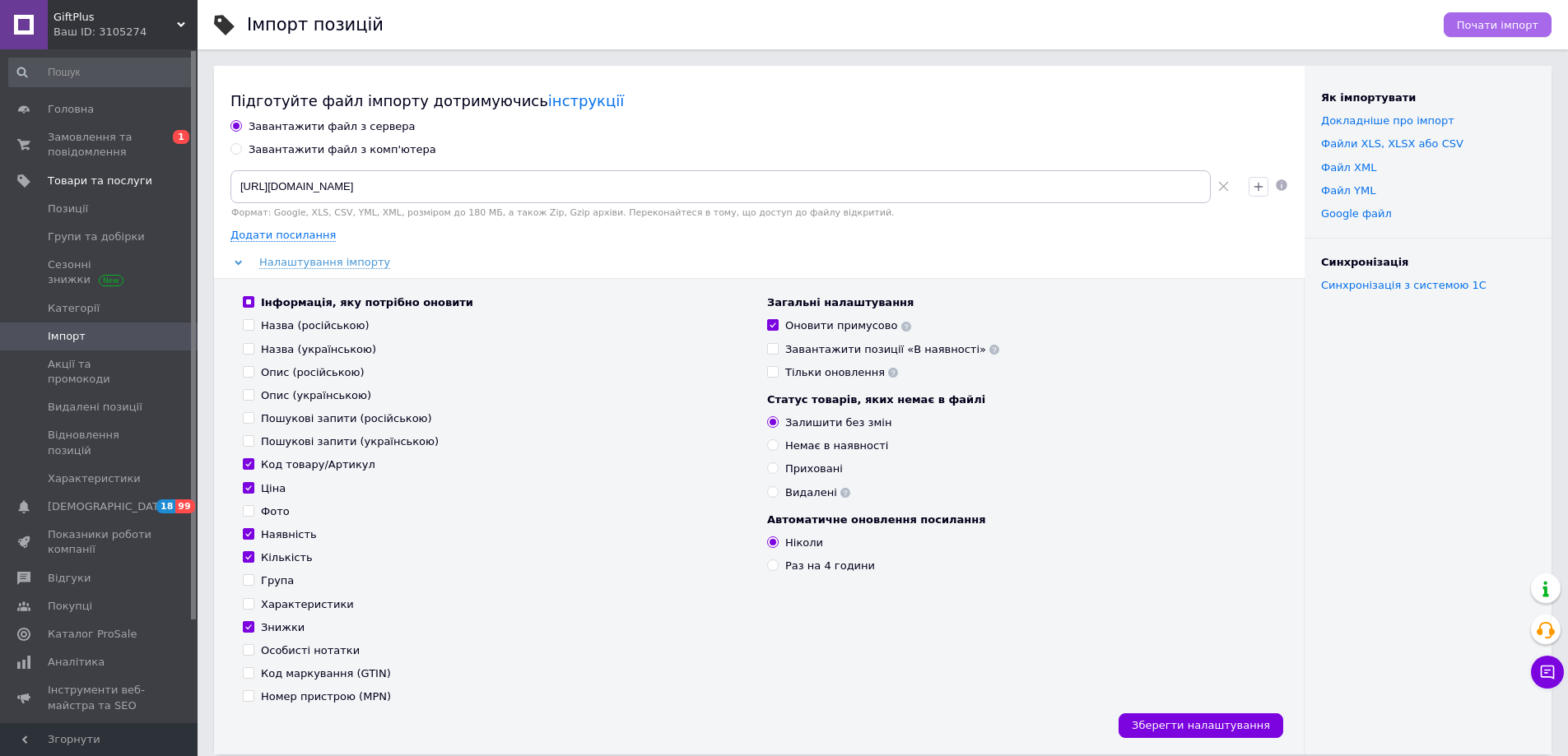
click at [1490, 27] on span "Почати імпорт" at bounding box center [1497, 25] width 82 height 12
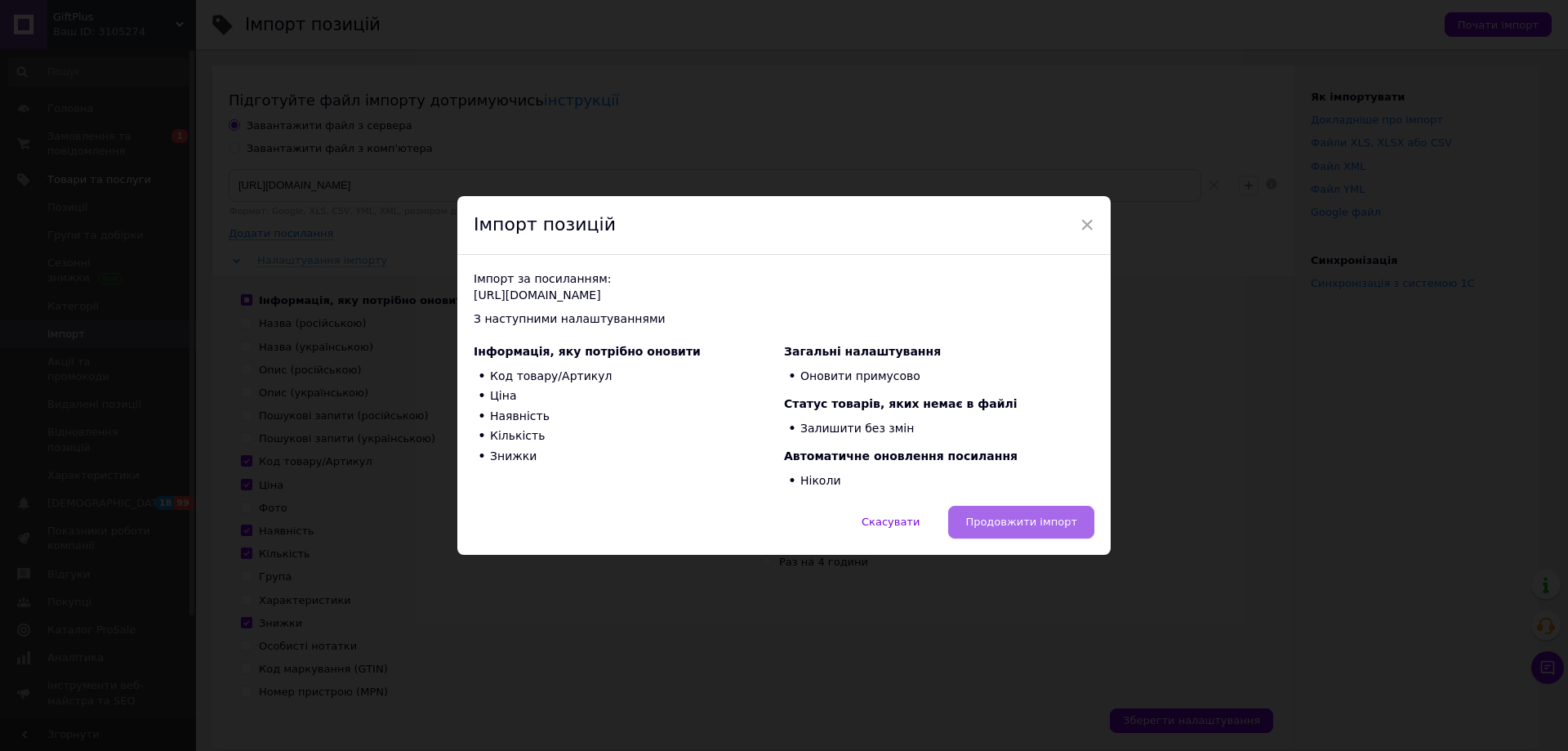
click at [1028, 519] on span "Продовжити імпорт" at bounding box center [1021, 522] width 112 height 12
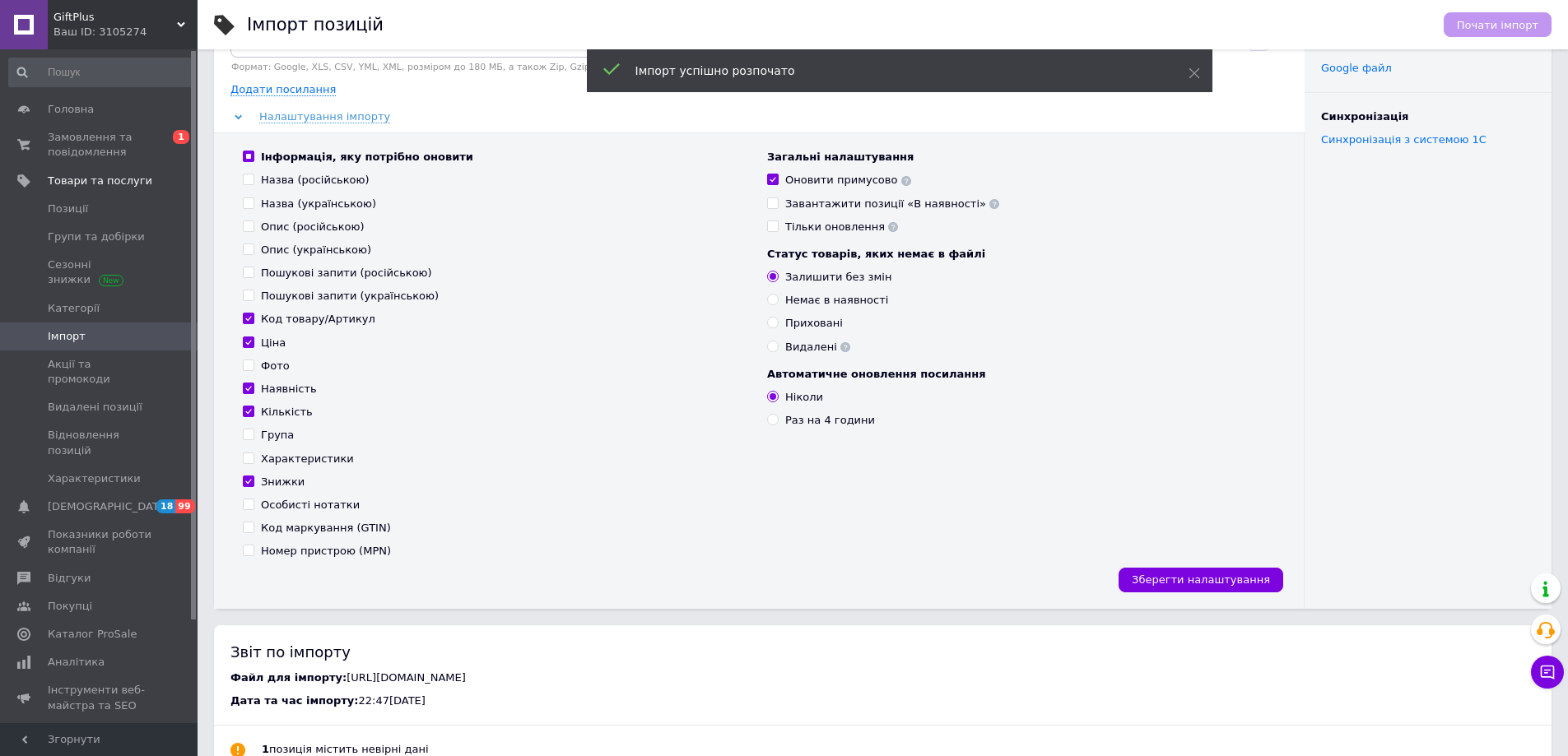
scroll to position [493, 0]
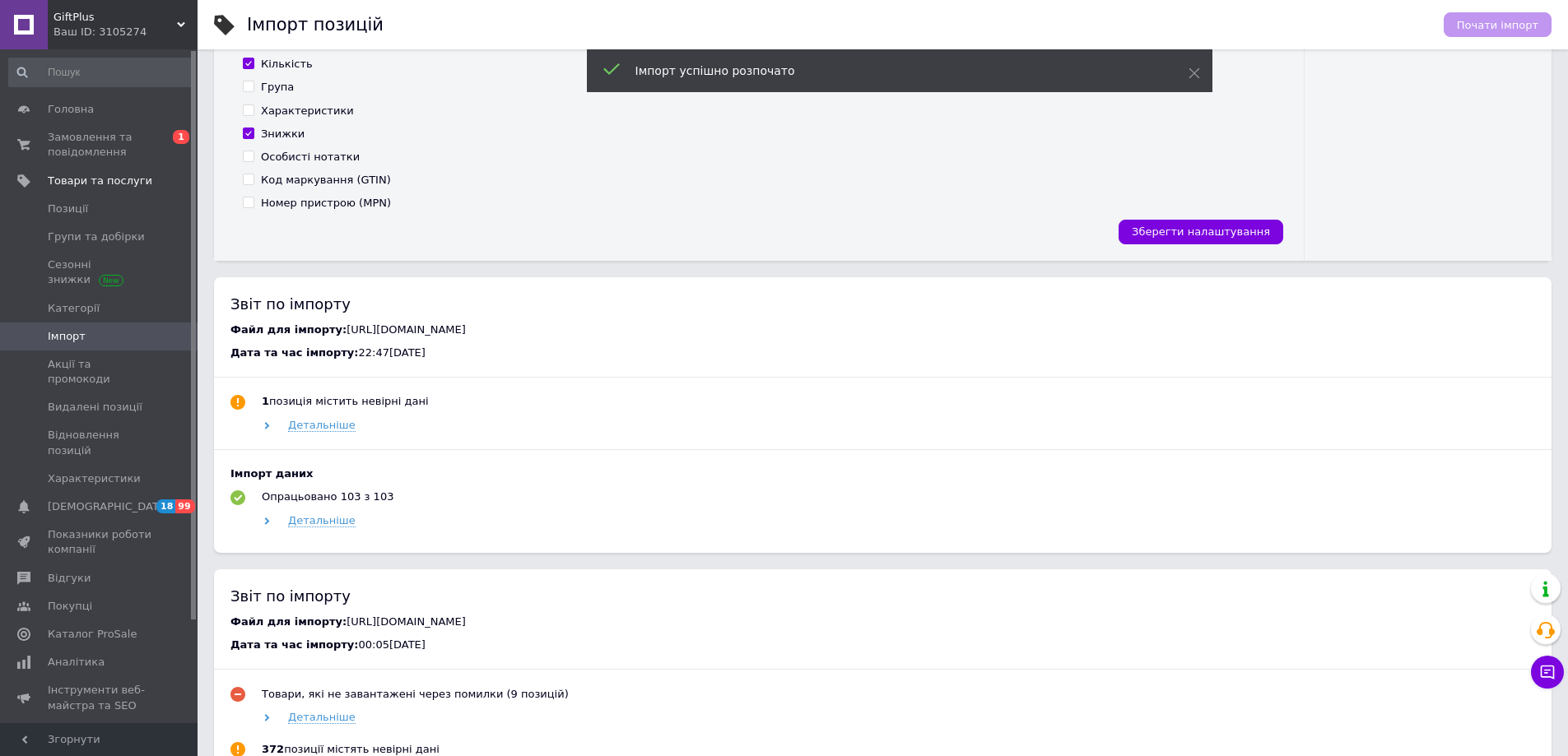
click at [75, 15] on span "GiftPlus" at bounding box center [115, 16] width 123 height 15
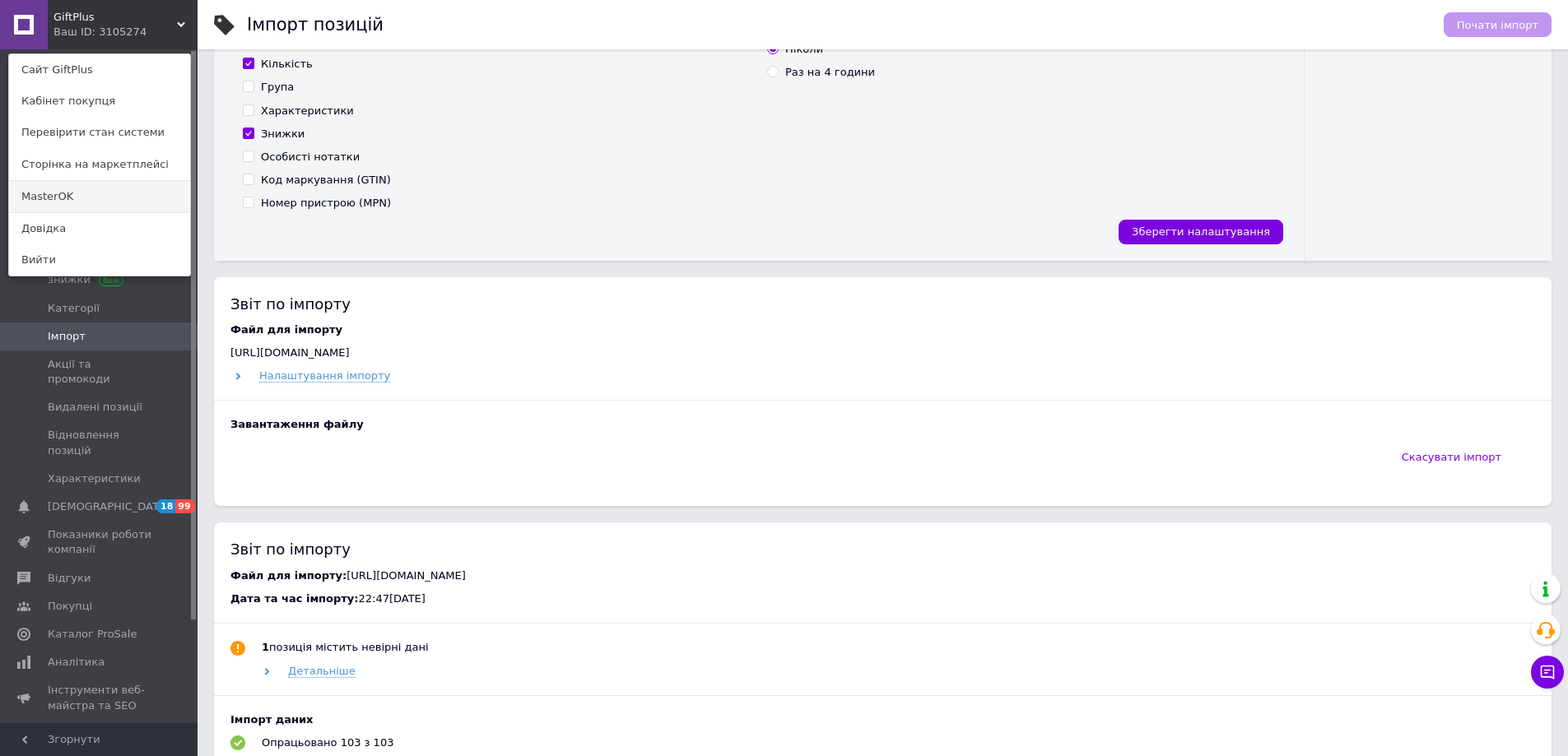
click at [34, 193] on link "MasterOK" at bounding box center [100, 196] width 181 height 31
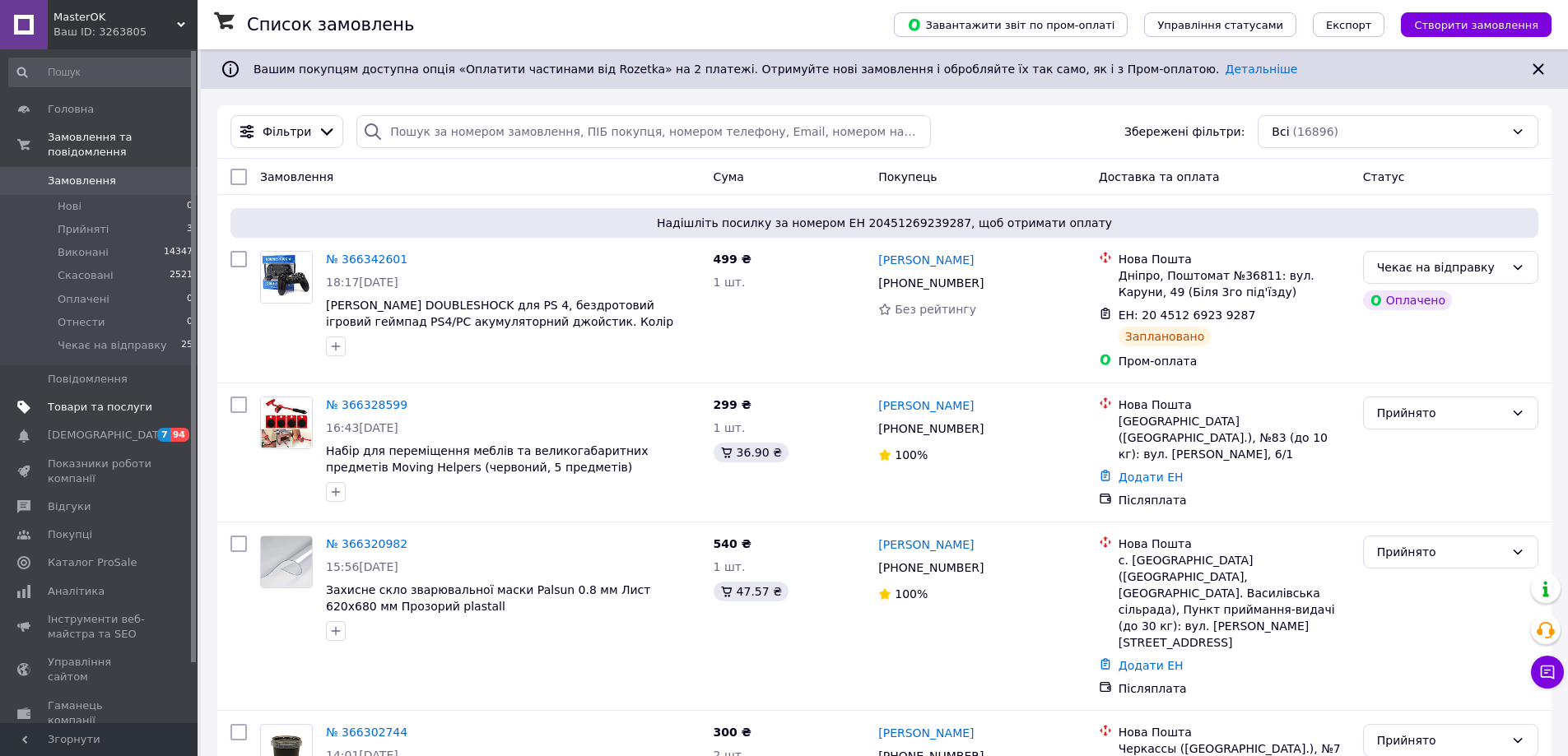
click at [59, 400] on span "Товари та послуги" at bounding box center [99, 406] width 104 height 15
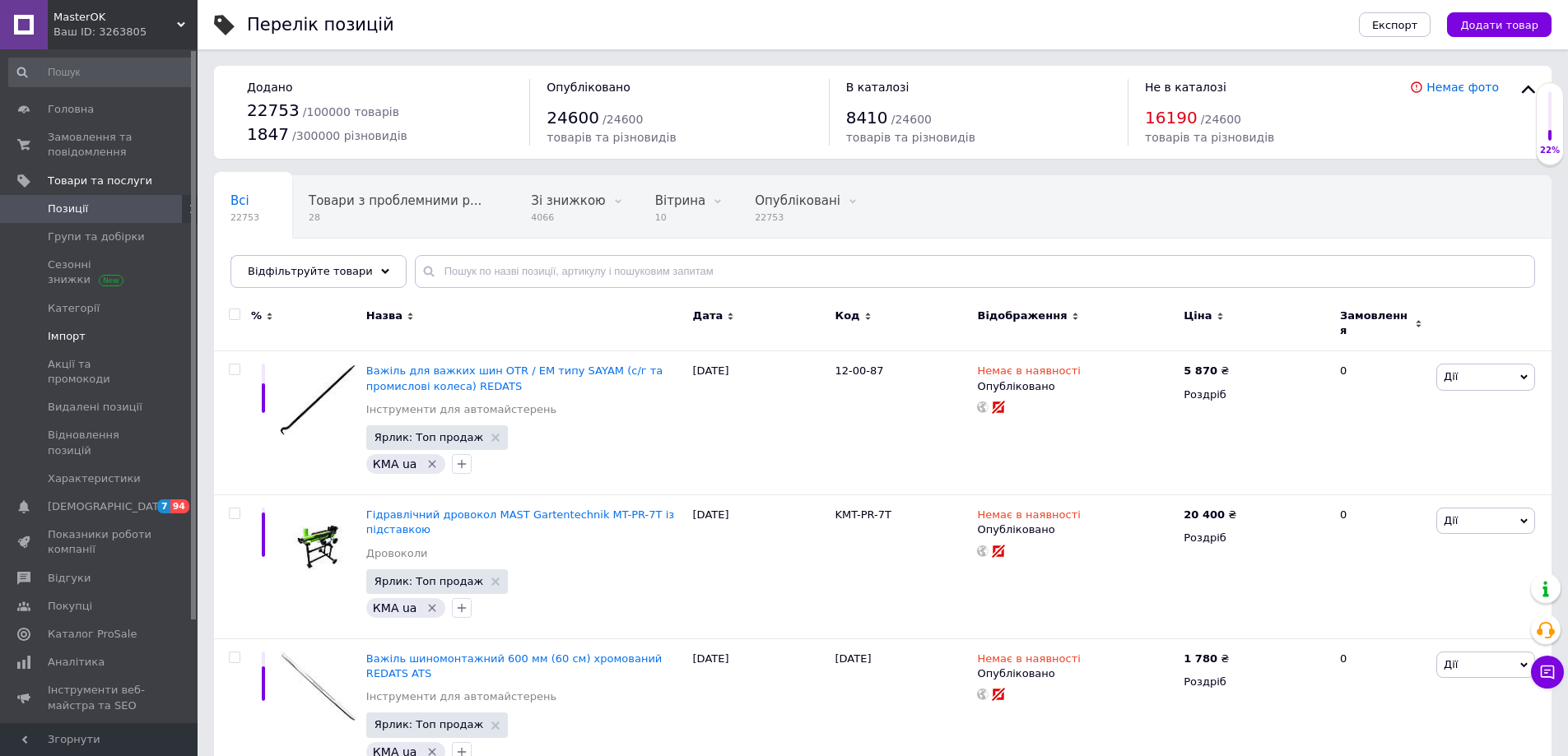
click at [77, 339] on span "Імпорт" at bounding box center [66, 336] width 38 height 15
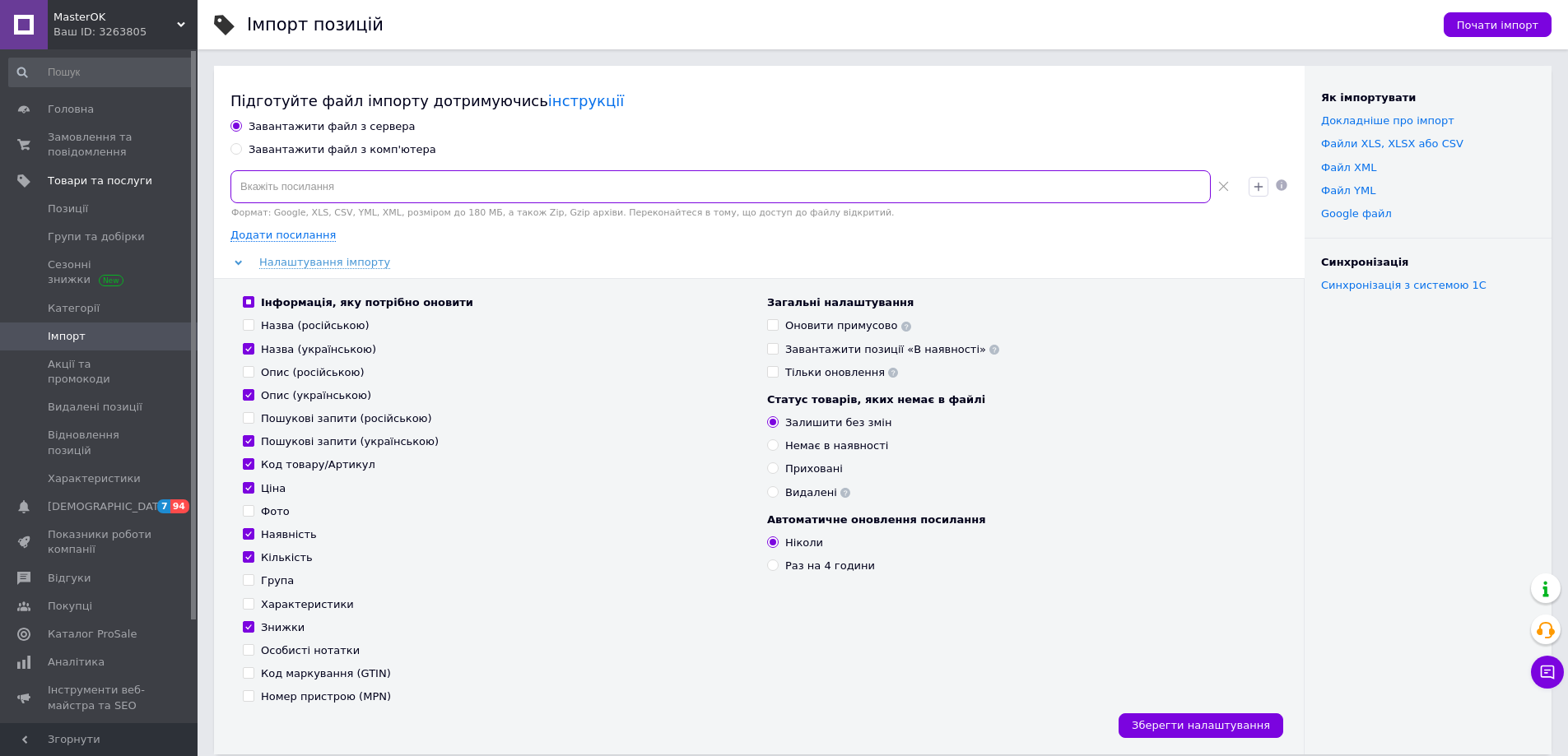
click at [526, 193] on input at bounding box center [720, 187] width 980 height 33
paste input "[URL][DOMAIN_NAME]"
type input "[URL][DOMAIN_NAME]"
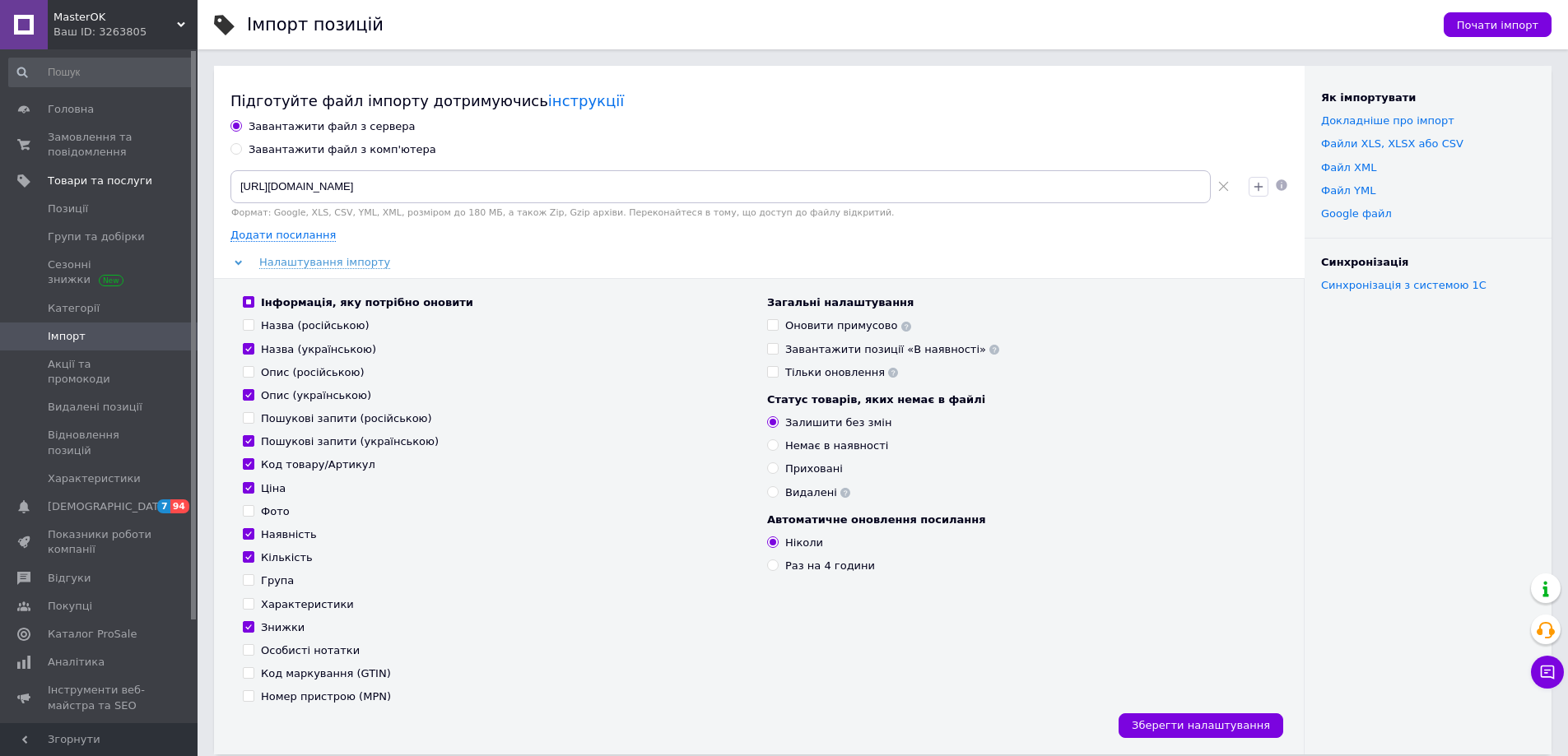
scroll to position [0, 0]
click at [814, 328] on div "Оновити примусово" at bounding box center [848, 325] width 126 height 15
click at [778, 328] on input "Оновити примусово" at bounding box center [772, 325] width 10 height 10
checkbox input "true"
click at [1491, 22] on span "Почати імпорт" at bounding box center [1497, 25] width 82 height 12
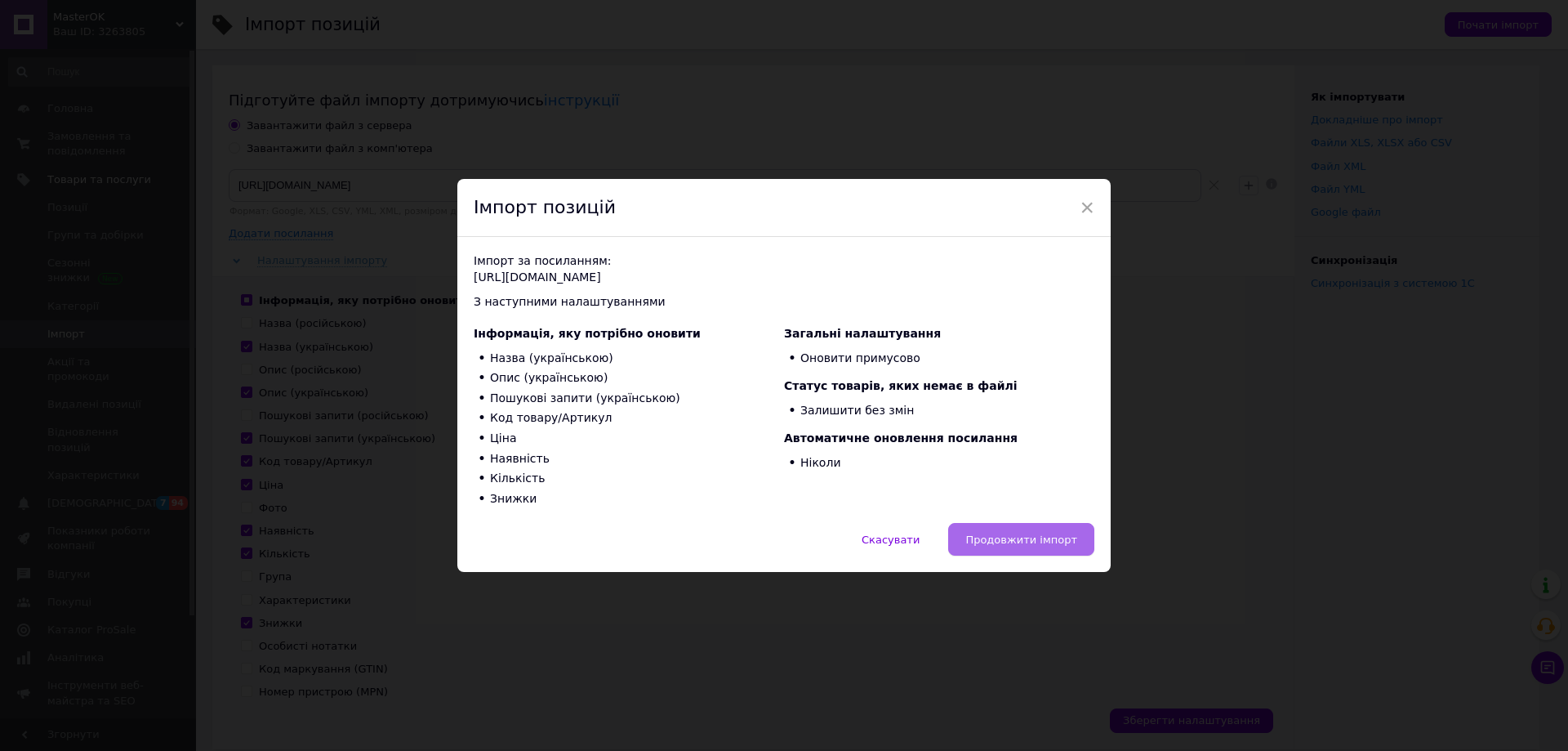
click at [1031, 534] on span "Продовжити імпорт" at bounding box center [1021, 540] width 112 height 12
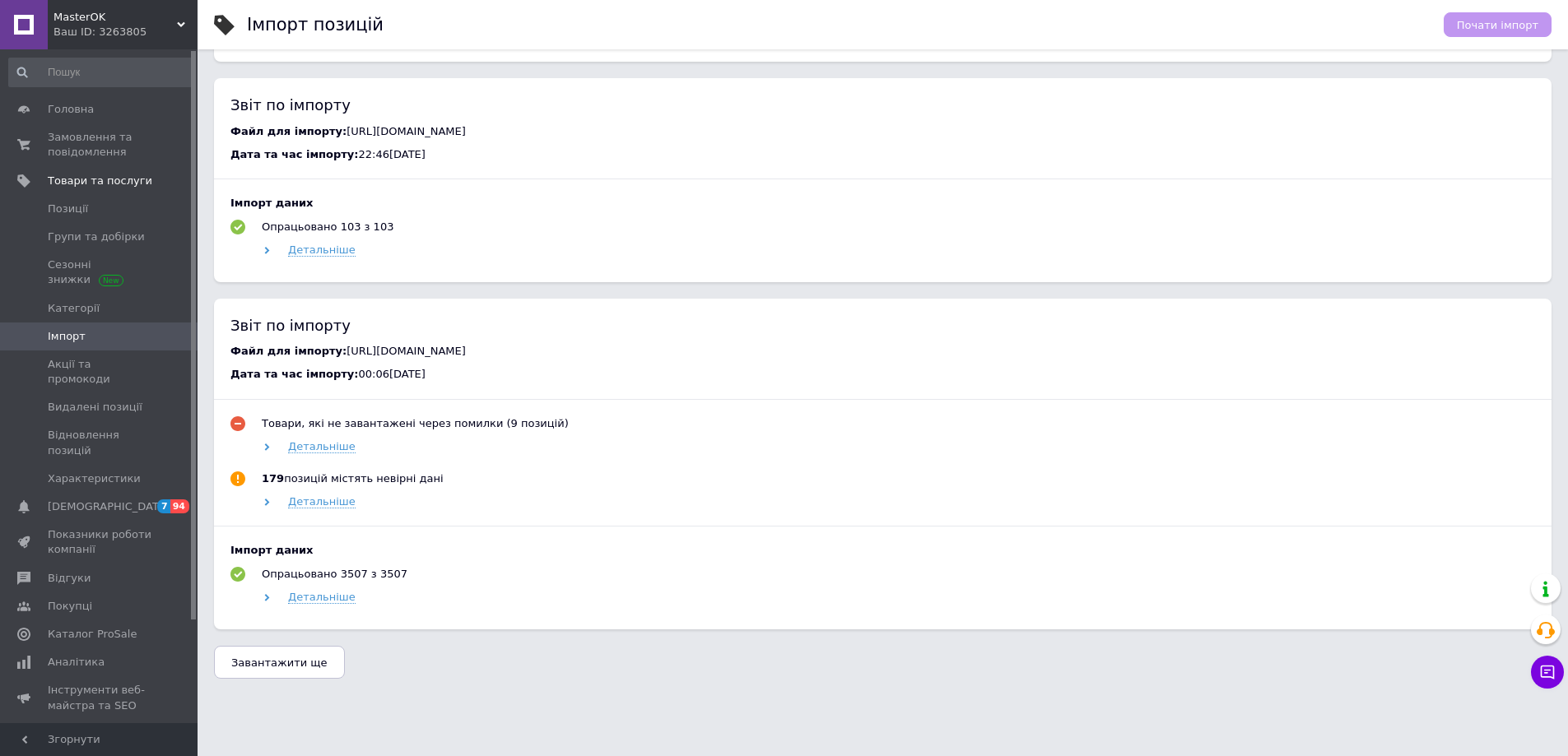
scroll to position [1038, 0]
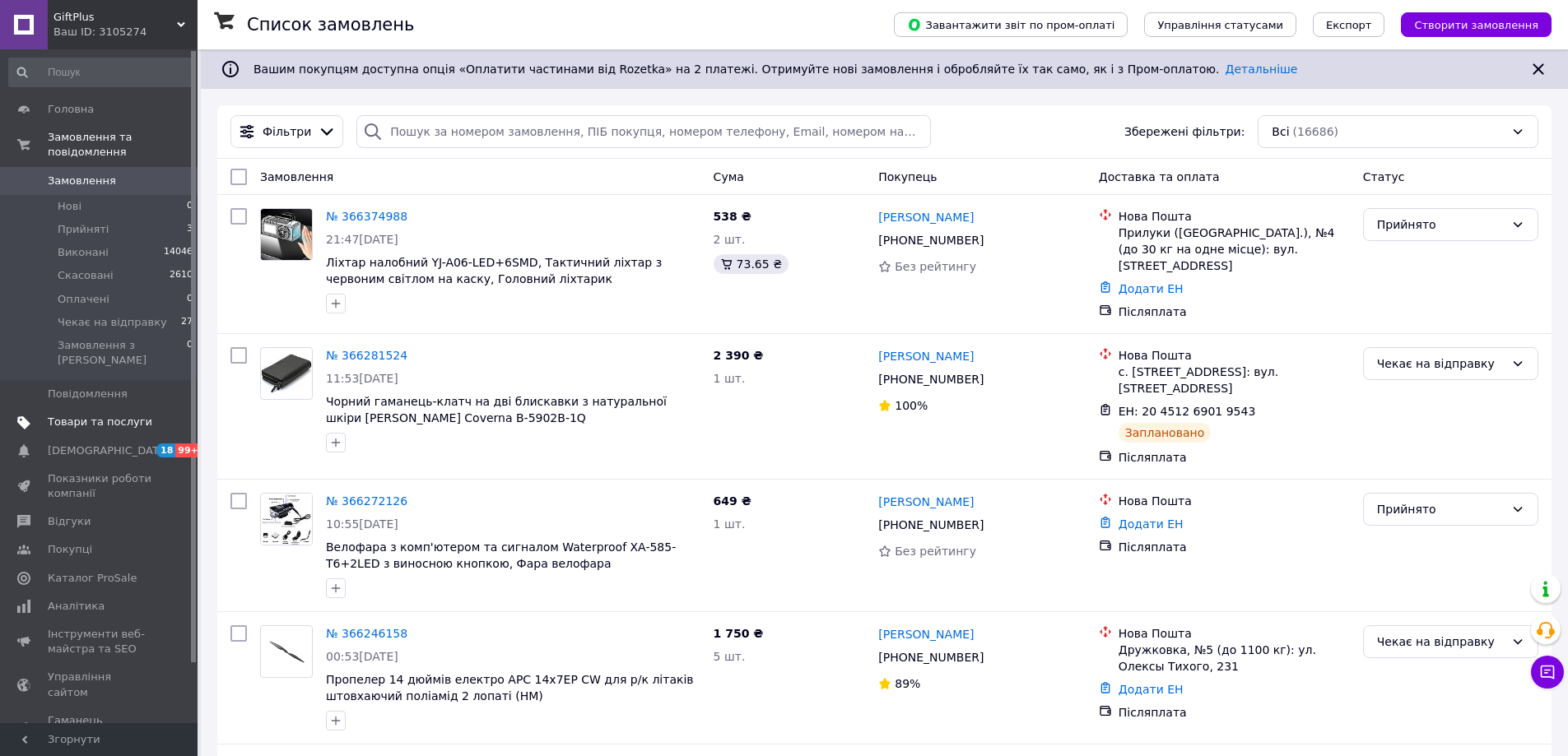
click at [72, 414] on span "Товари та послуги" at bounding box center [99, 421] width 104 height 15
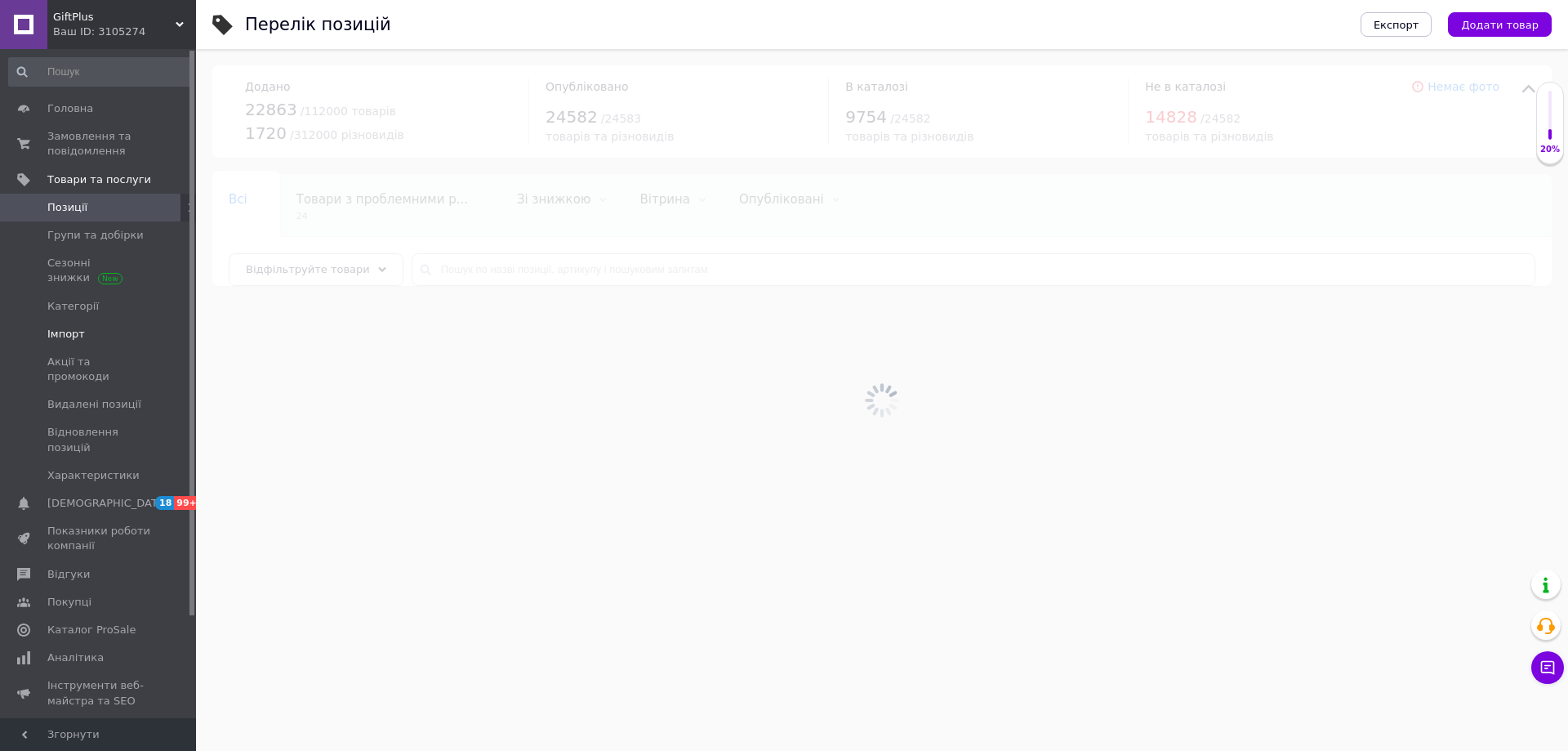
click at [69, 339] on span "Імпорт" at bounding box center [66, 334] width 38 height 15
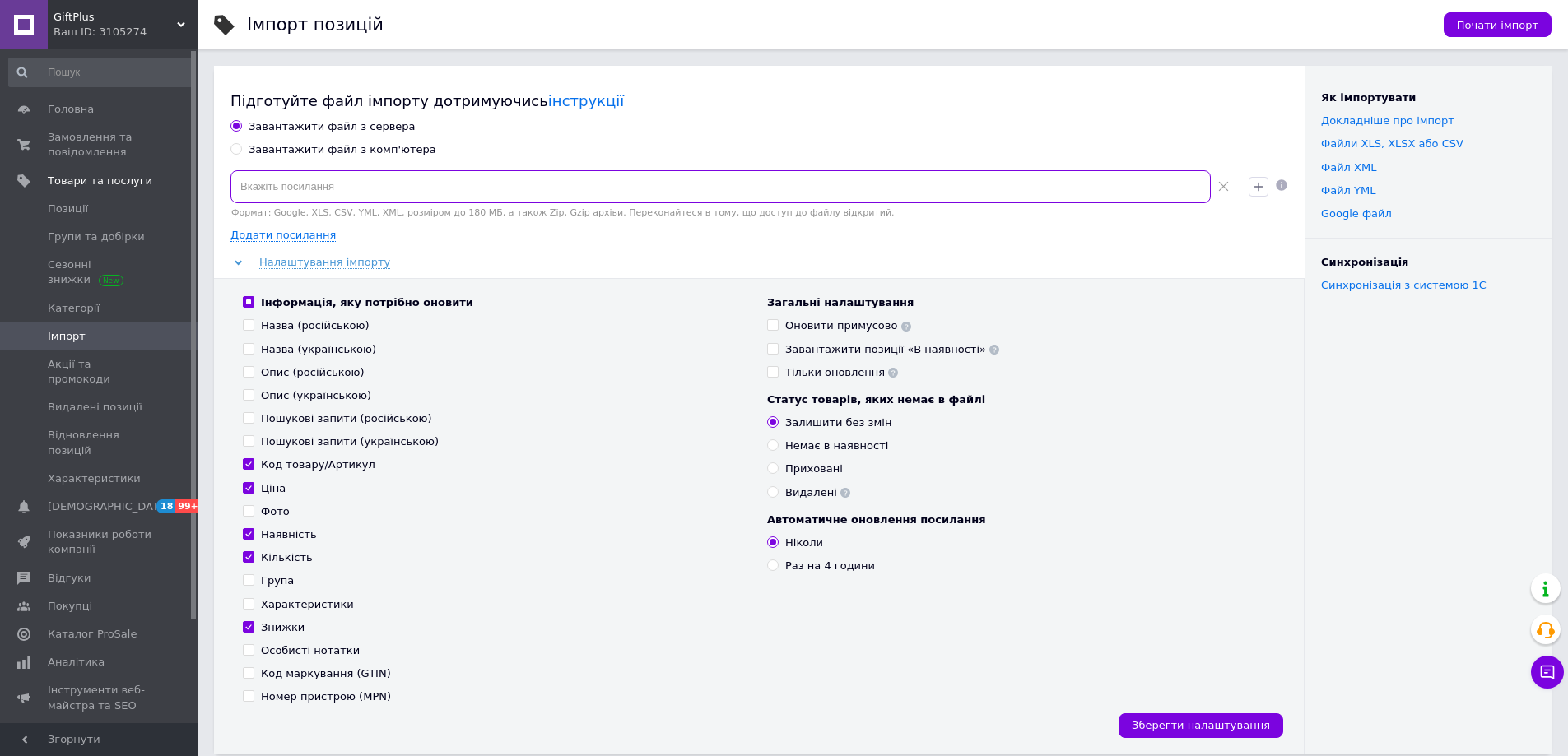
click at [498, 183] on input at bounding box center [720, 187] width 980 height 33
paste input "[URL][DOMAIN_NAME]"
type input "[URL][DOMAIN_NAME]"
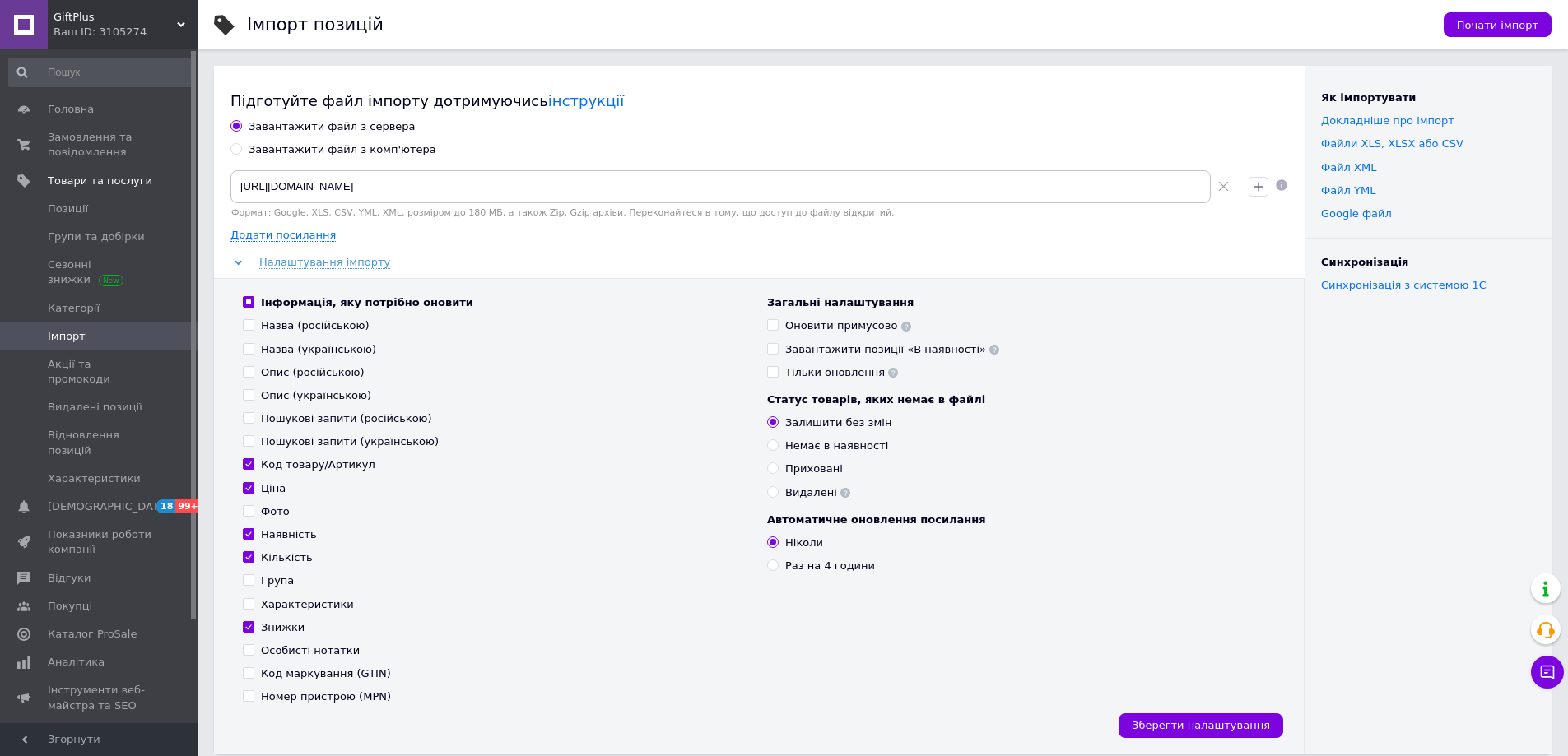
click at [803, 329] on div "Оновити примусово" at bounding box center [848, 325] width 126 height 15
click at [778, 329] on input "Оновити примусово" at bounding box center [772, 325] width 10 height 10
checkbox input "true"
click at [1515, 22] on span "Почати імпорт" at bounding box center [1497, 25] width 82 height 12
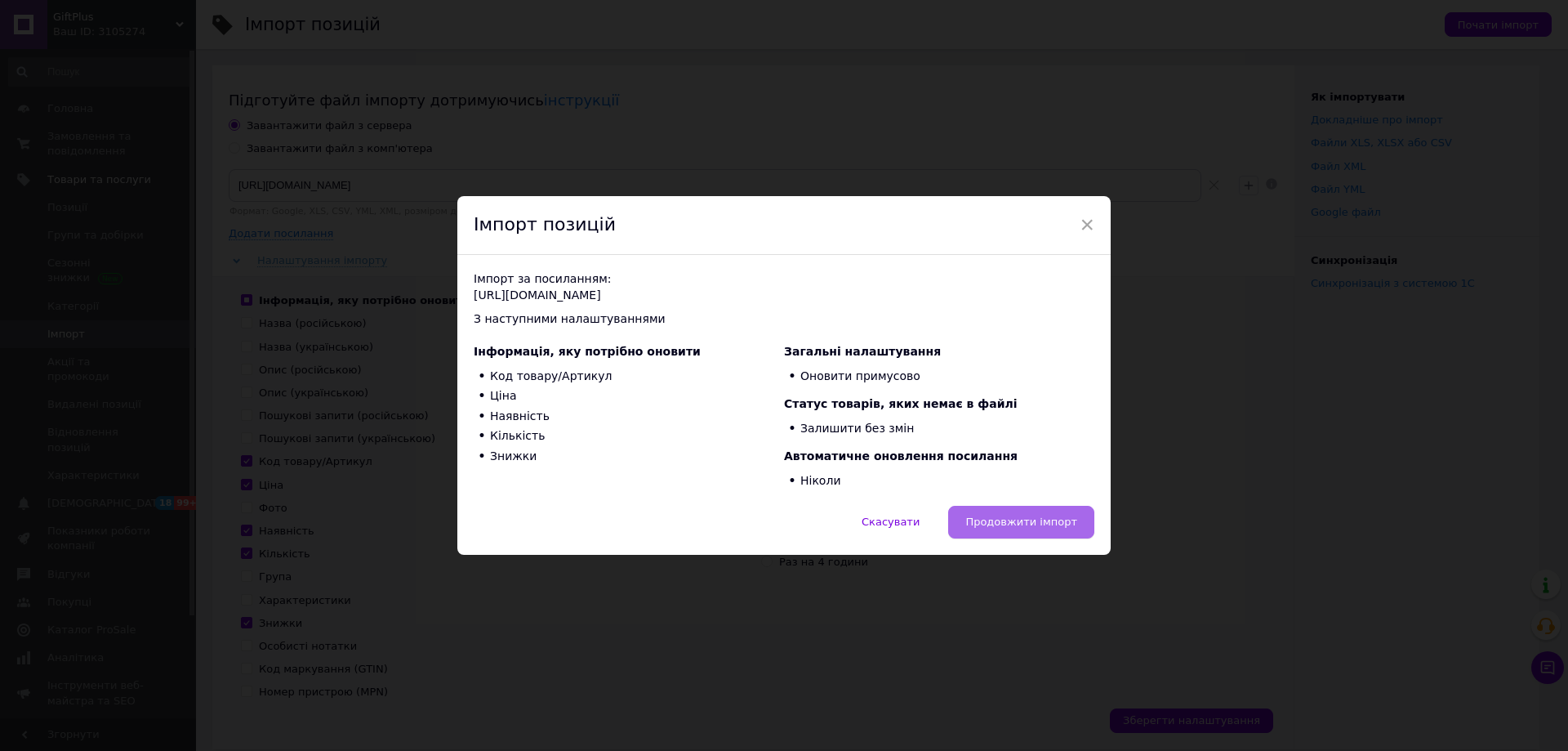
click at [1033, 519] on span "Продовжити імпорт" at bounding box center [1021, 522] width 112 height 12
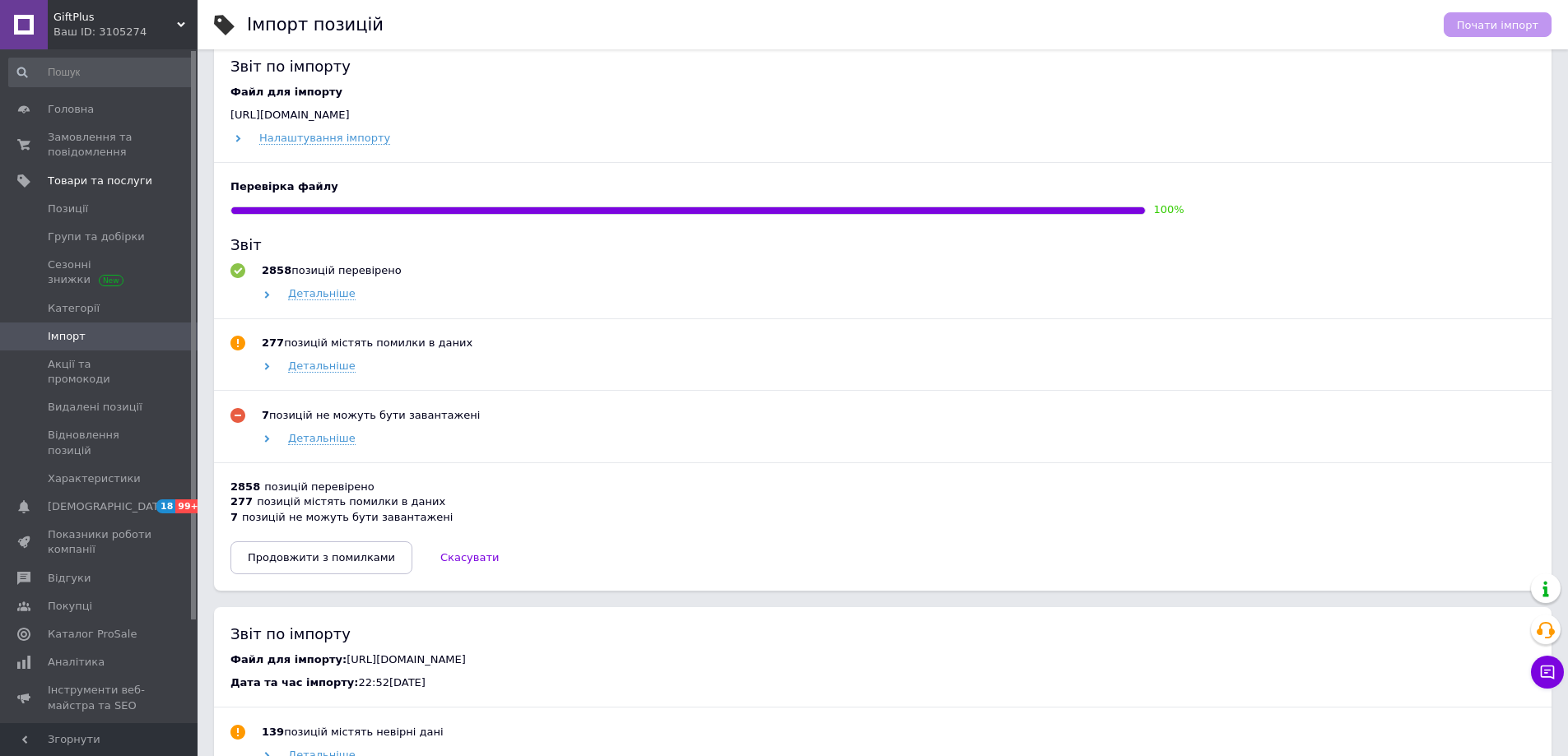
scroll to position [741, 0]
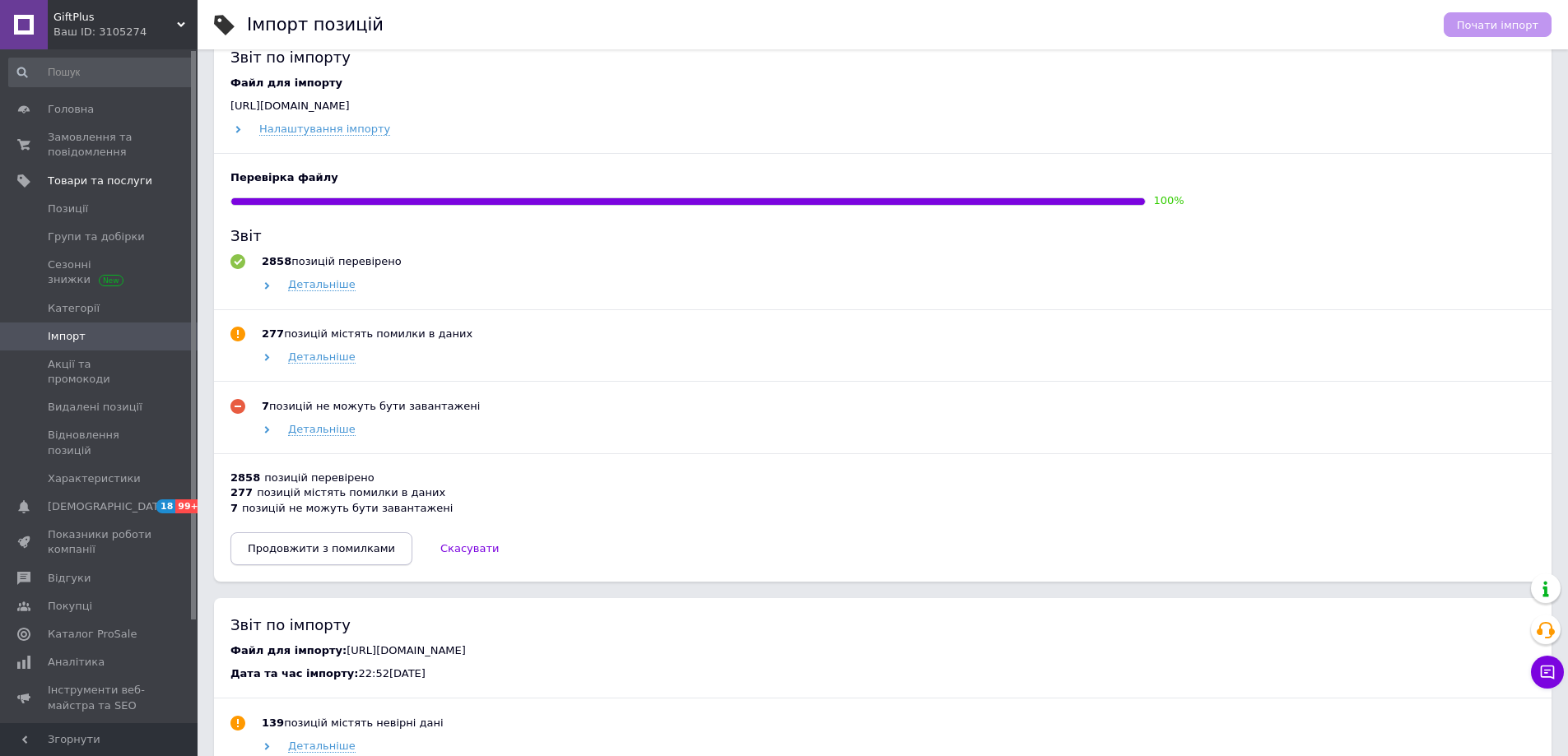
click at [340, 559] on button "Продовжити з помилками" at bounding box center [320, 548] width 182 height 33
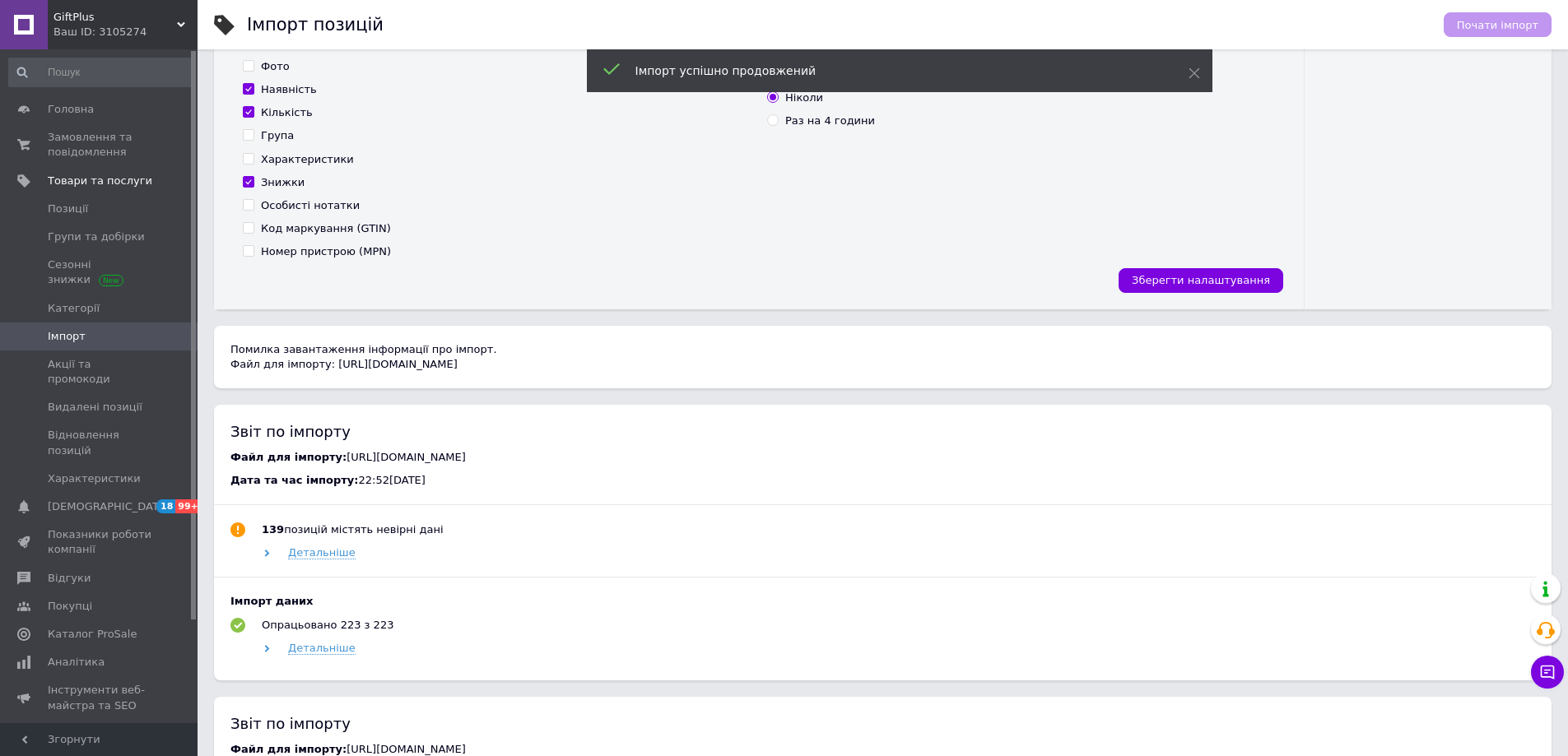
scroll to position [164, 0]
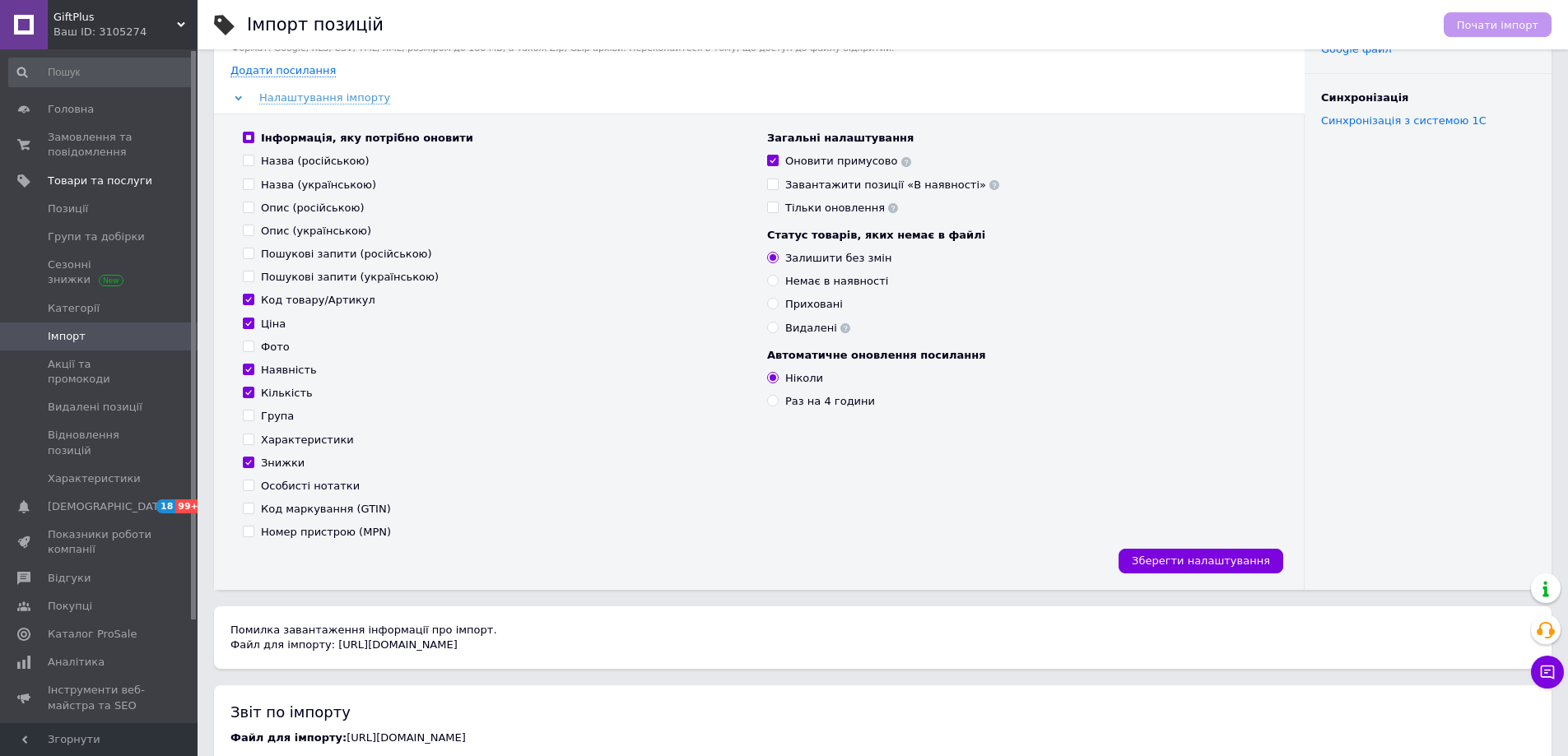
click at [58, 15] on span "GiftPlus" at bounding box center [115, 16] width 123 height 15
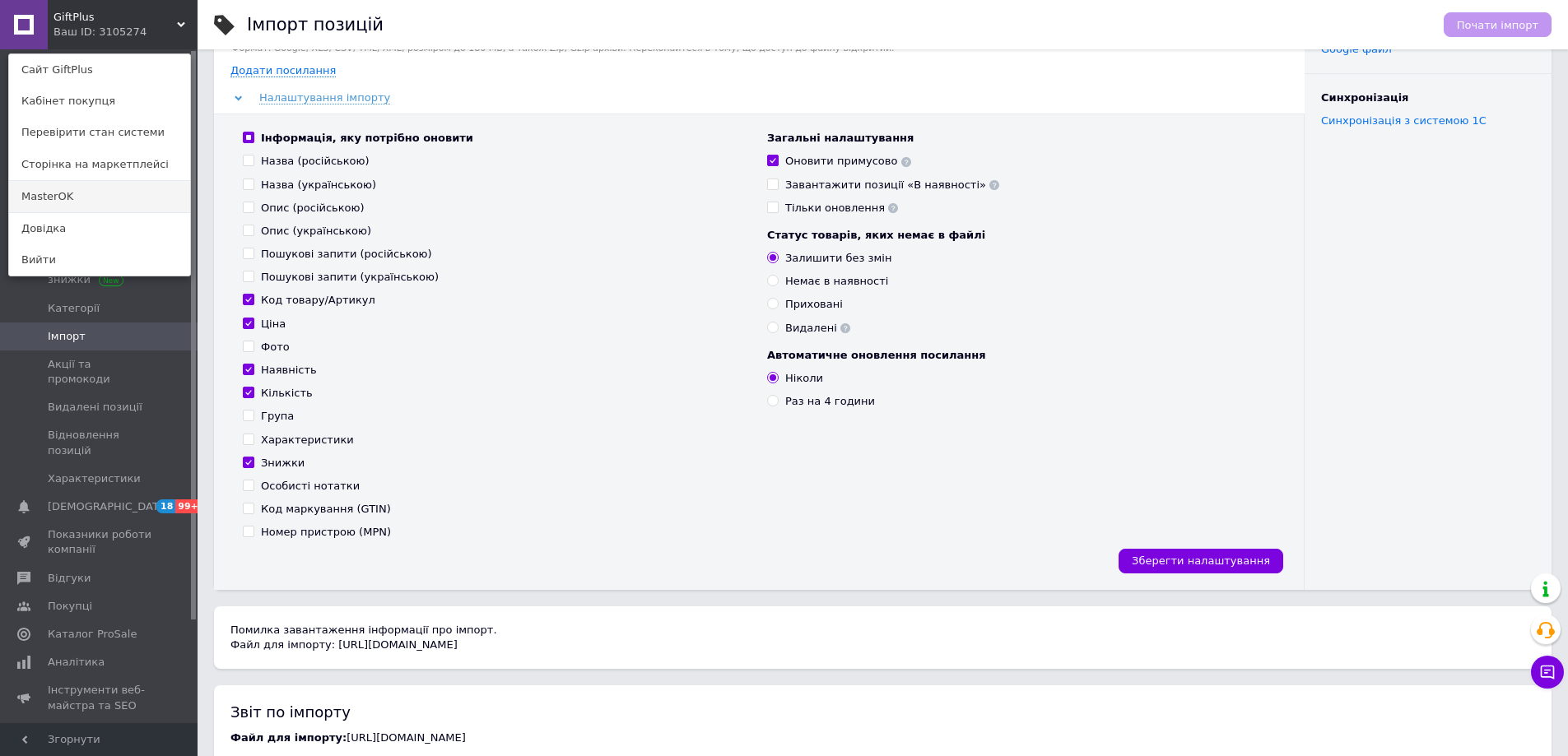
click at [51, 197] on link "MasterOK" at bounding box center [100, 196] width 181 height 31
